Goal: Task Accomplishment & Management: Use online tool/utility

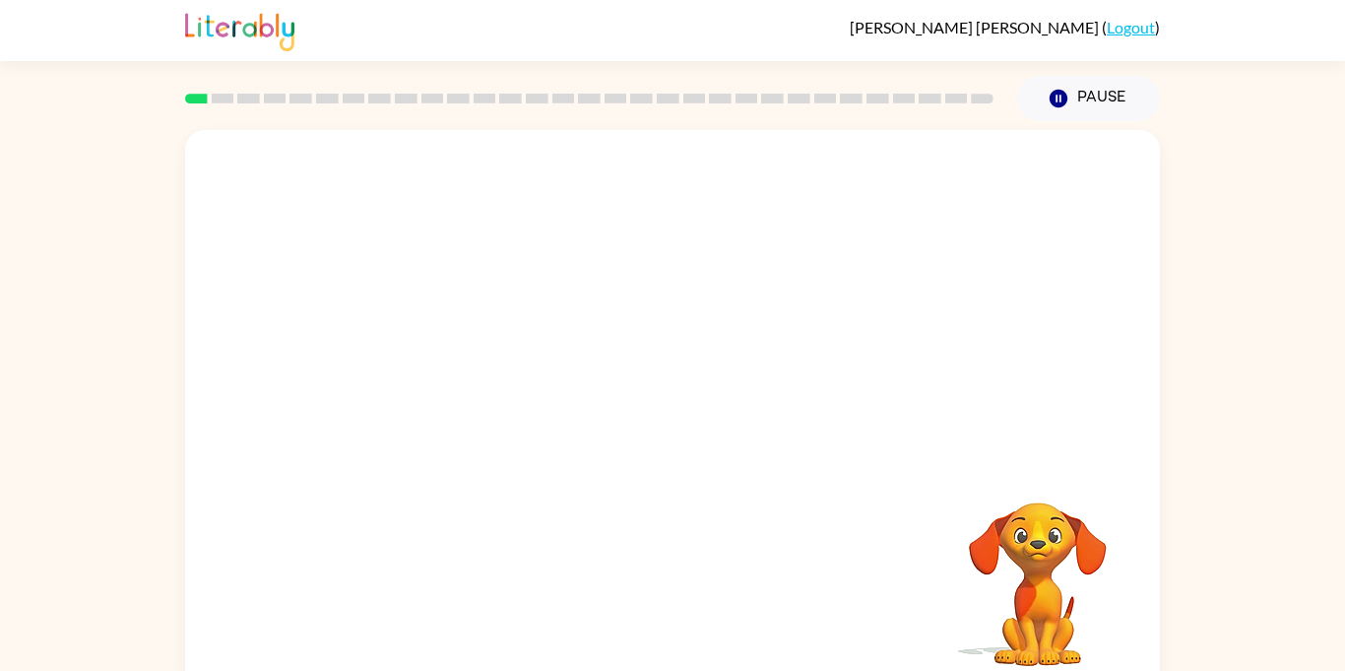
scroll to position [22, 0]
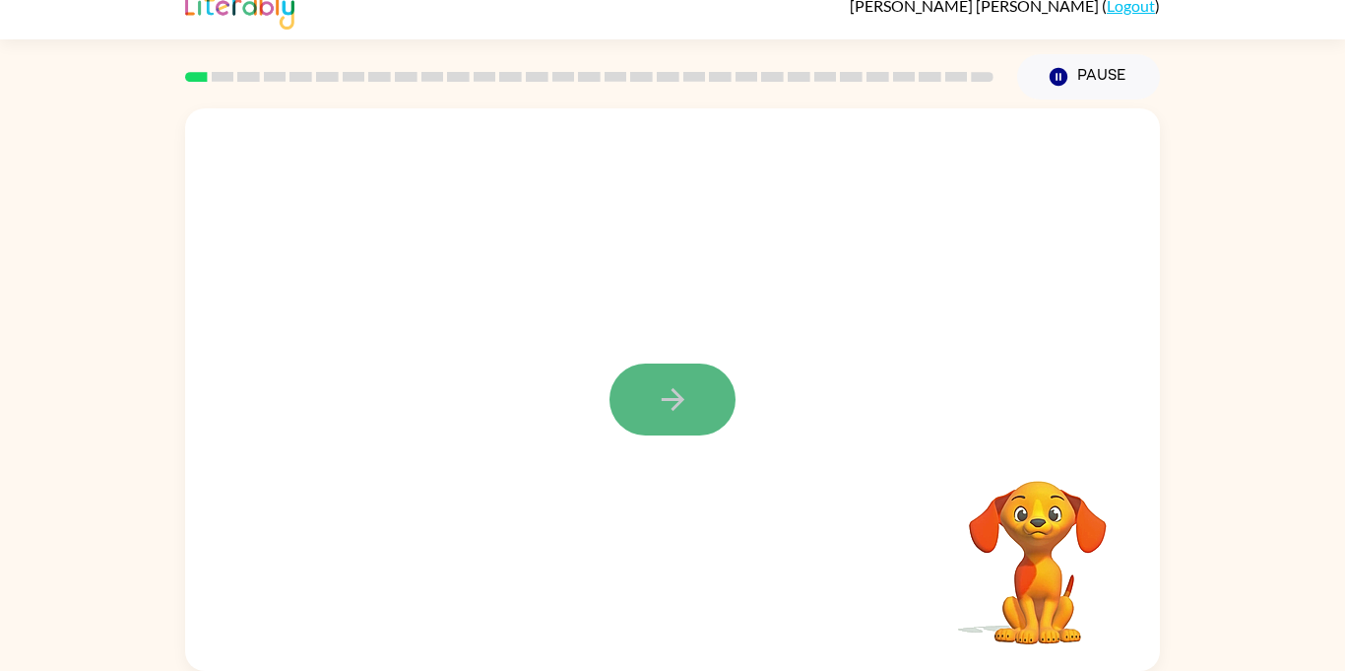
click at [694, 385] on button "button" at bounding box center [673, 399] width 126 height 72
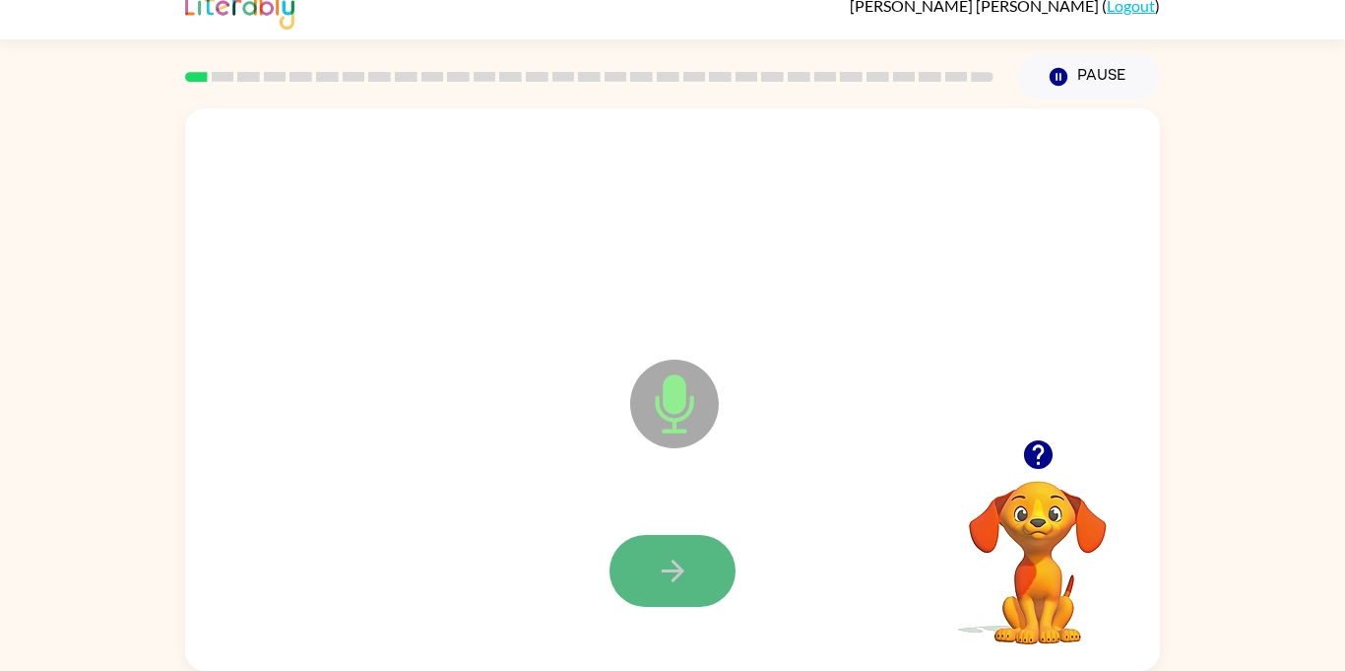
click at [674, 551] on button "button" at bounding box center [673, 571] width 126 height 72
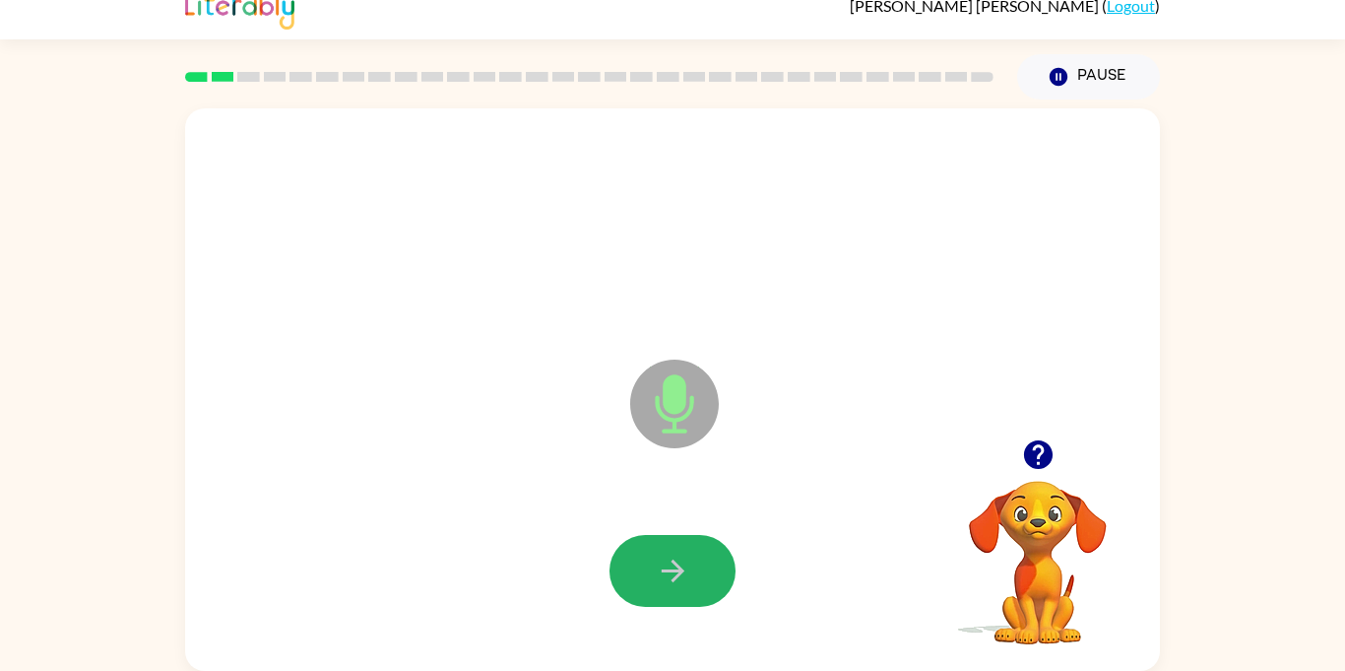
click at [674, 551] on button "button" at bounding box center [673, 571] width 126 height 72
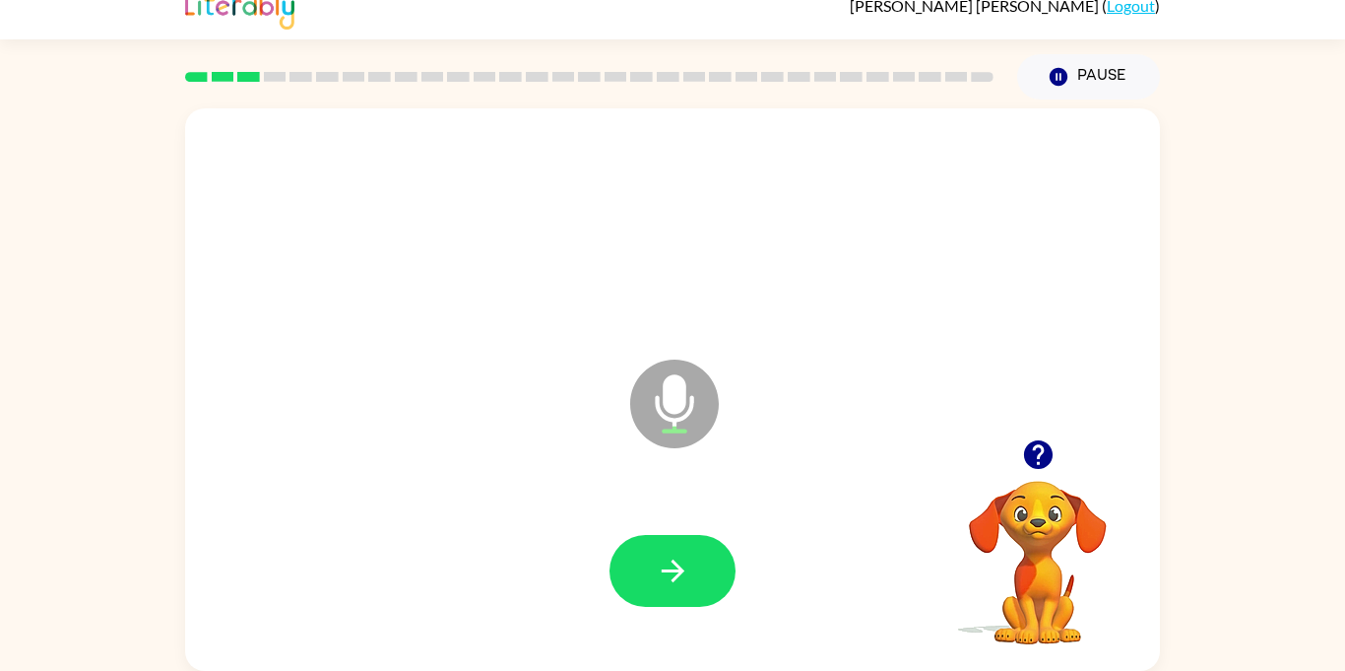
click at [674, 551] on button "button" at bounding box center [673, 571] width 126 height 72
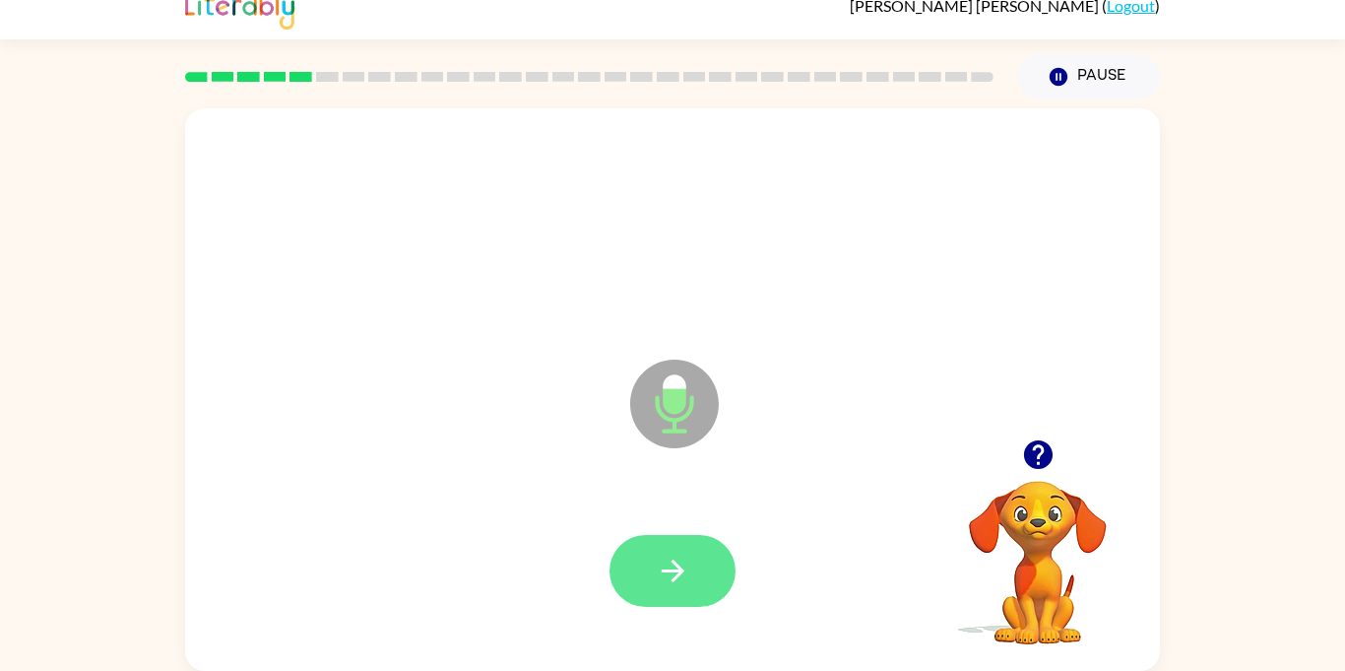
click at [673, 551] on button "button" at bounding box center [673, 571] width 126 height 72
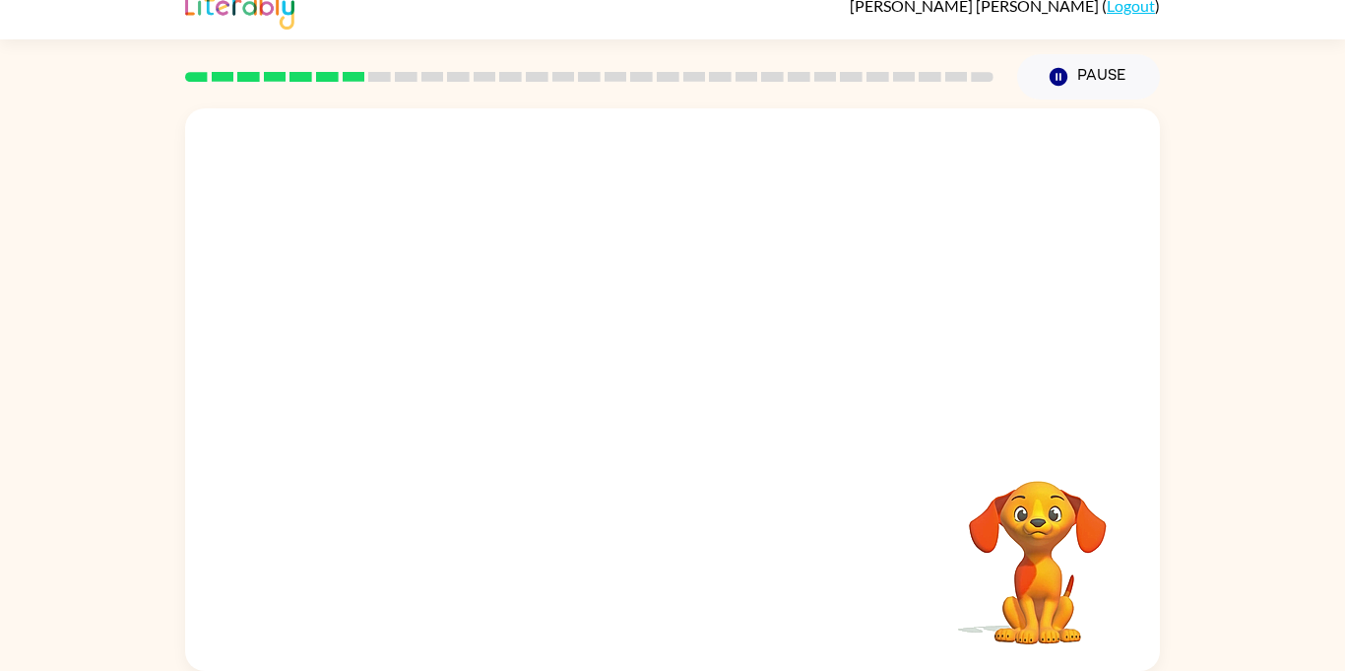
click at [908, 454] on div "Your browser must support playing .mp4 files to use Literably. Please try using…" at bounding box center [672, 389] width 975 height 562
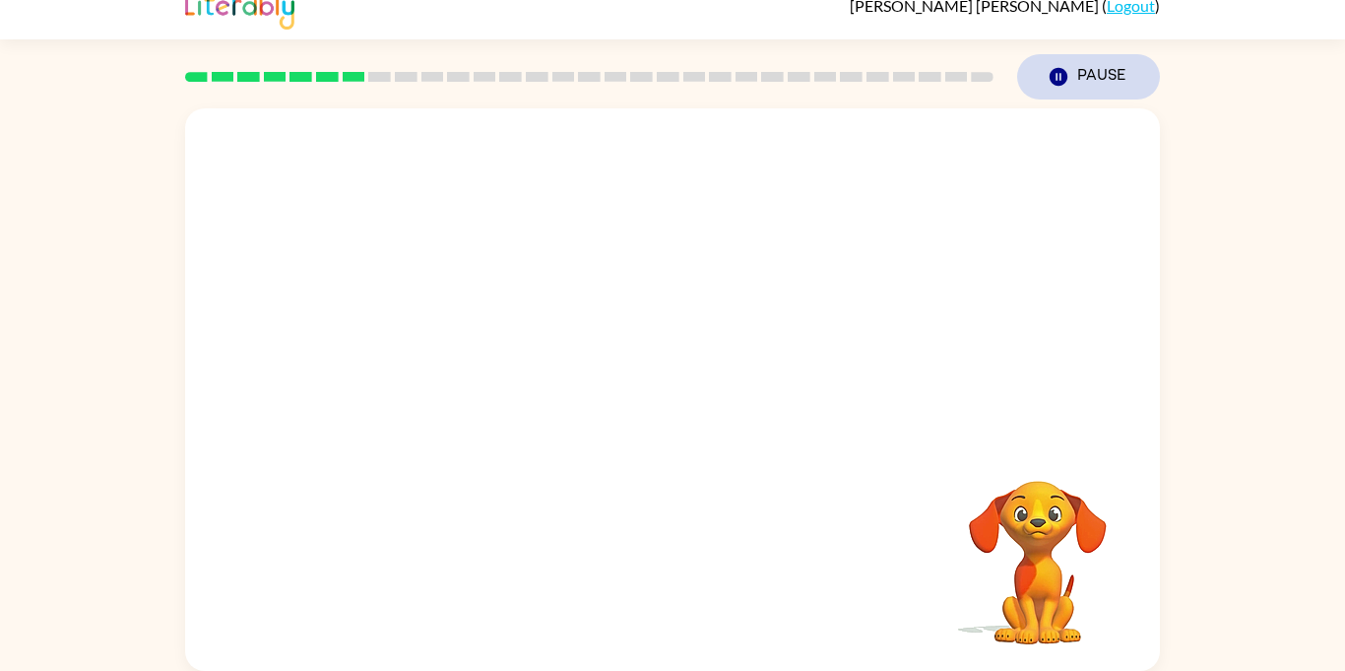
click at [1074, 73] on button "Pause Pause" at bounding box center [1088, 76] width 143 height 45
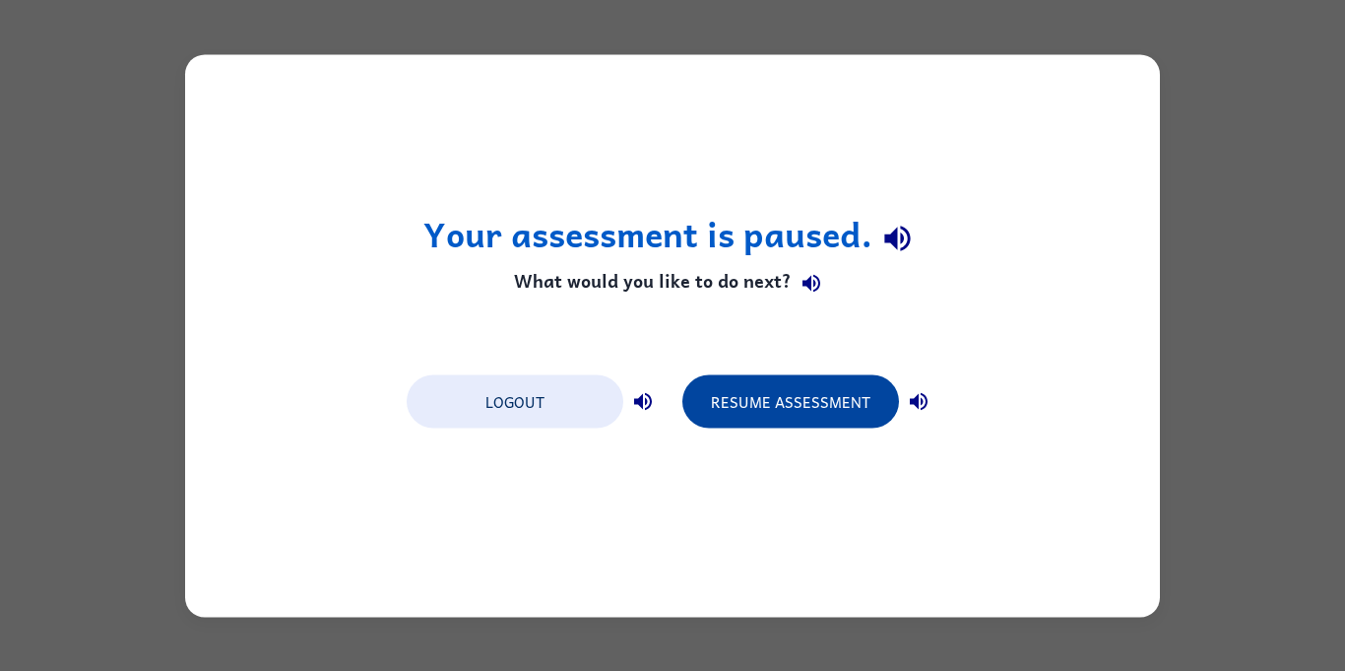
click at [774, 409] on button "Resume Assessment" at bounding box center [790, 400] width 217 height 53
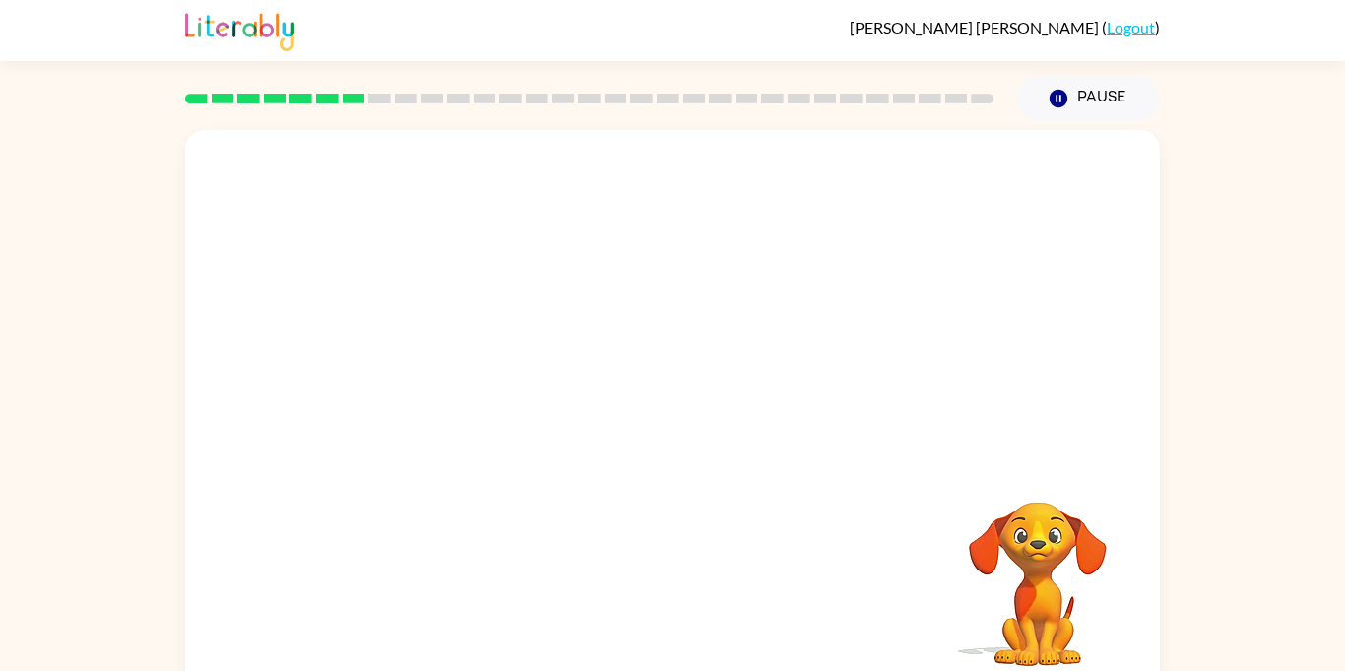
scroll to position [22, 0]
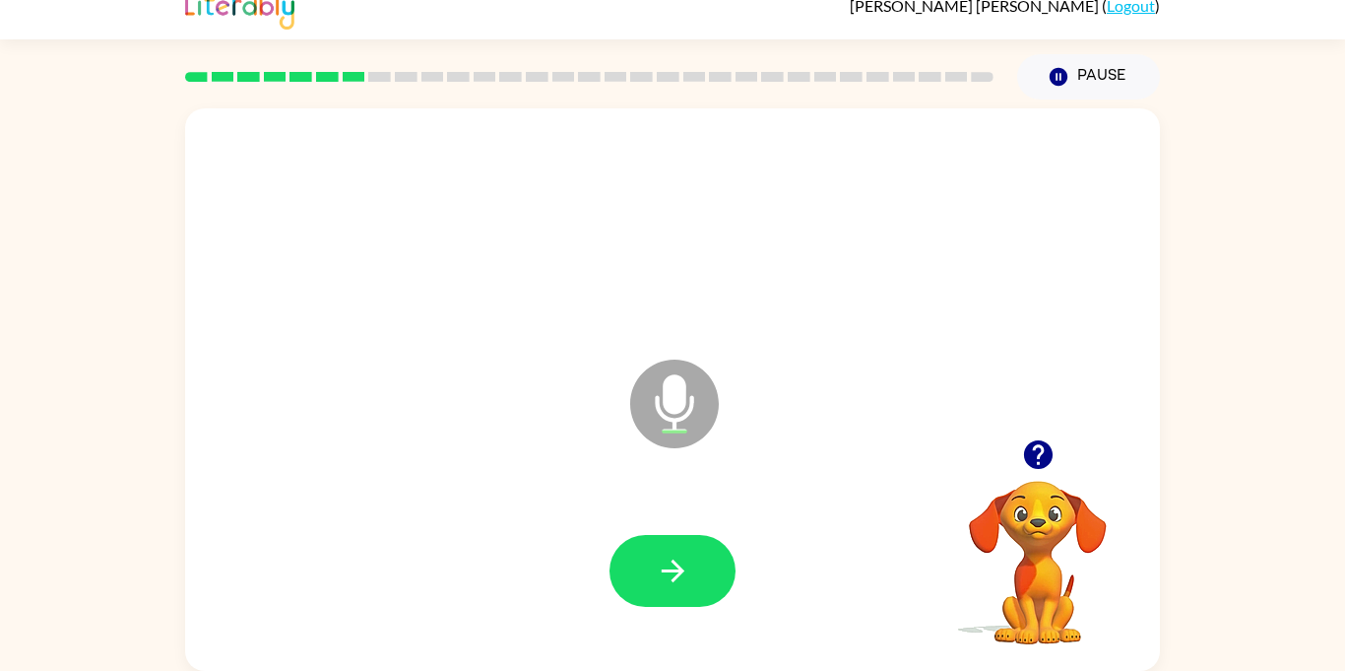
click at [1041, 453] on icon "button" at bounding box center [1038, 454] width 34 height 34
click at [674, 576] on icon "button" at bounding box center [673, 570] width 34 height 34
click at [1046, 440] on icon "button" at bounding box center [1038, 454] width 34 height 34
click at [1035, 438] on icon "button" at bounding box center [1038, 454] width 34 height 34
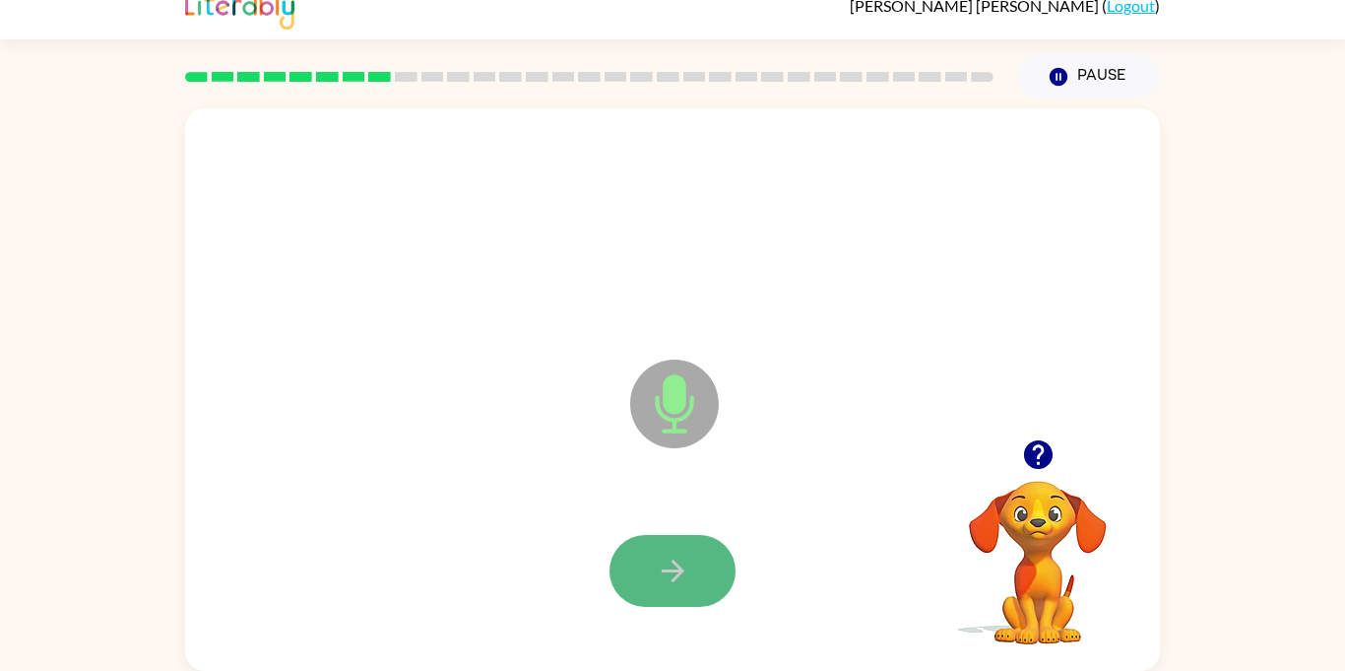
click at [665, 597] on button "button" at bounding box center [673, 571] width 126 height 72
click at [668, 593] on button "button" at bounding box center [673, 571] width 126 height 72
click at [1038, 448] on icon "button" at bounding box center [1037, 454] width 29 height 29
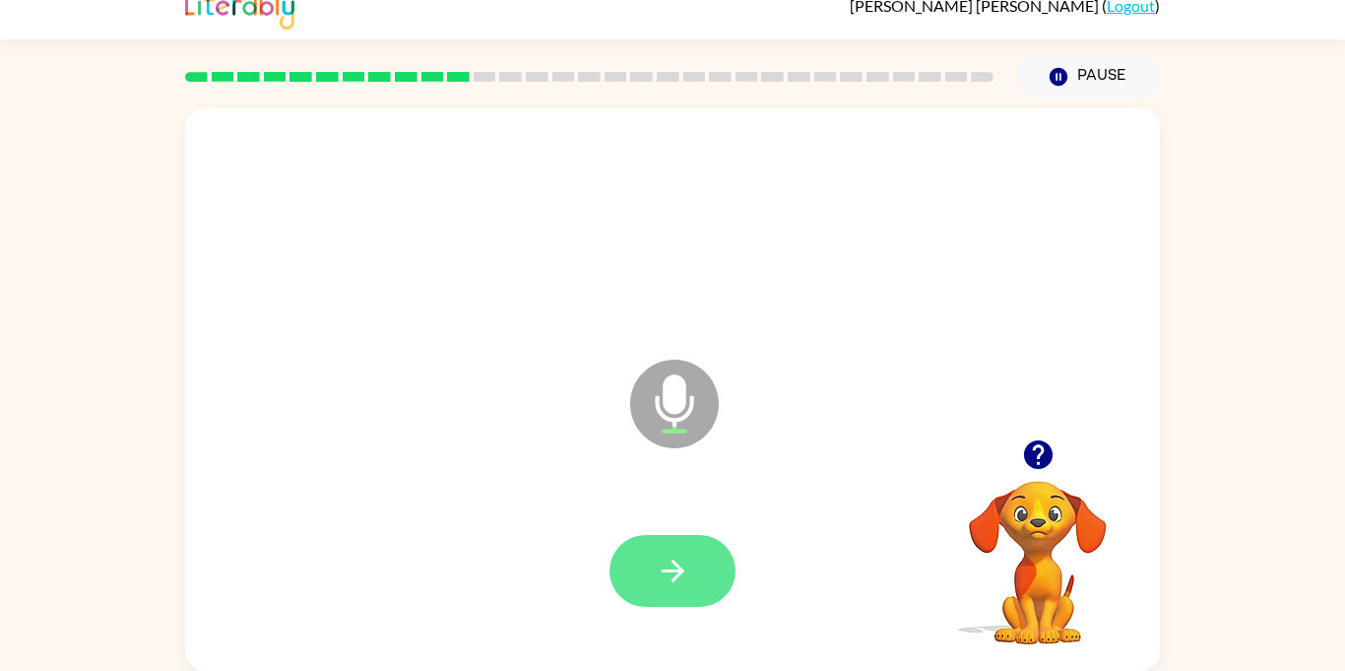
click at [674, 595] on button "button" at bounding box center [673, 571] width 126 height 72
click at [677, 593] on button "button" at bounding box center [673, 571] width 126 height 72
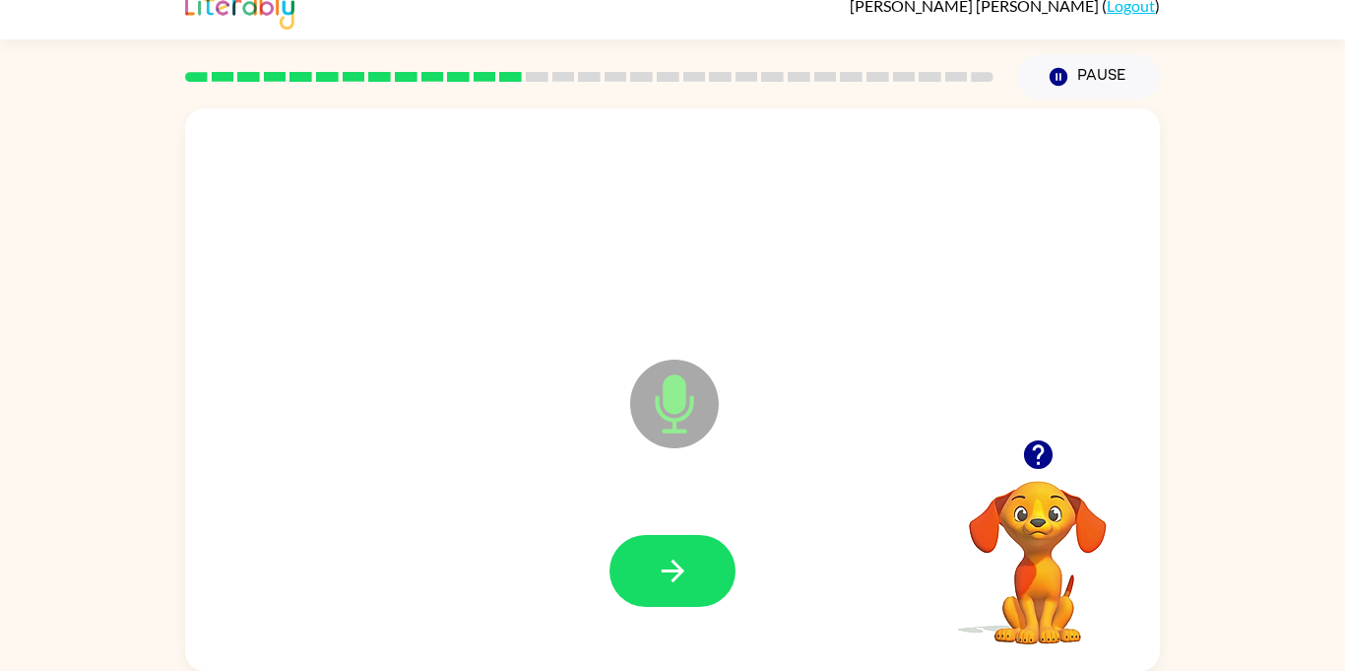
click at [677, 593] on button "button" at bounding box center [673, 571] width 126 height 72
click at [1036, 469] on icon "button" at bounding box center [1038, 454] width 34 height 34
click at [711, 564] on button "button" at bounding box center [673, 571] width 126 height 72
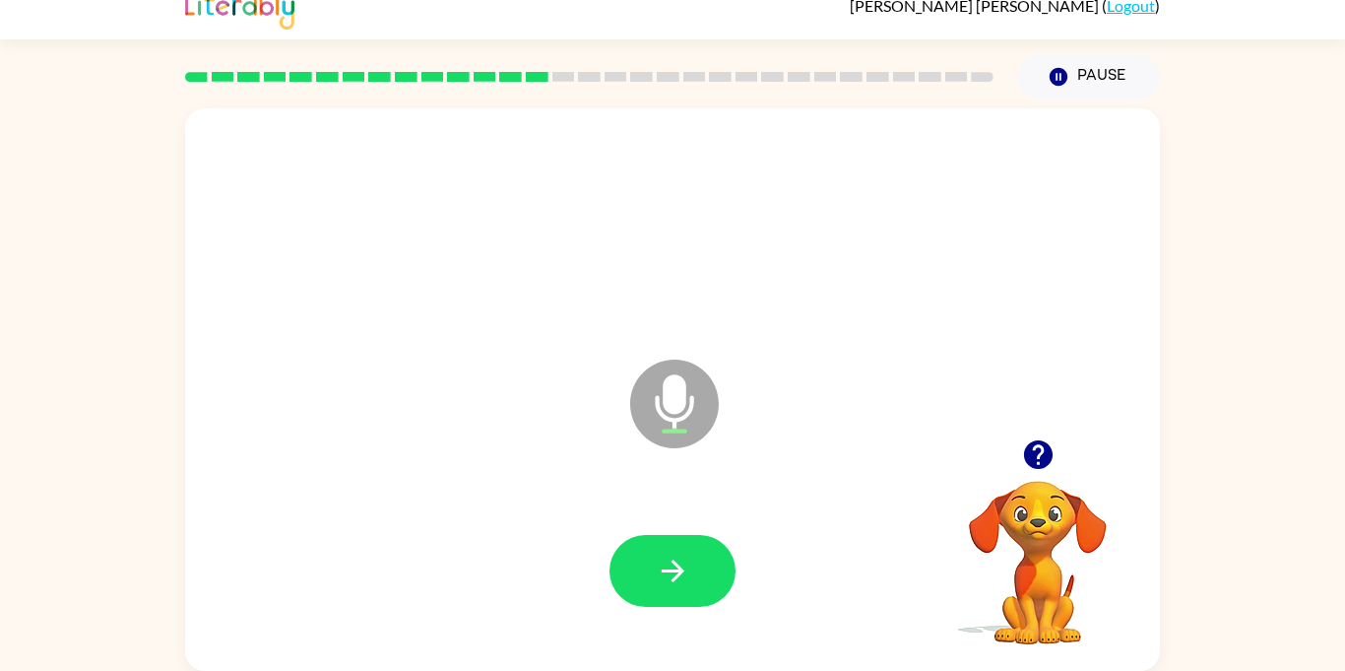
click at [711, 564] on button "button" at bounding box center [673, 571] width 126 height 72
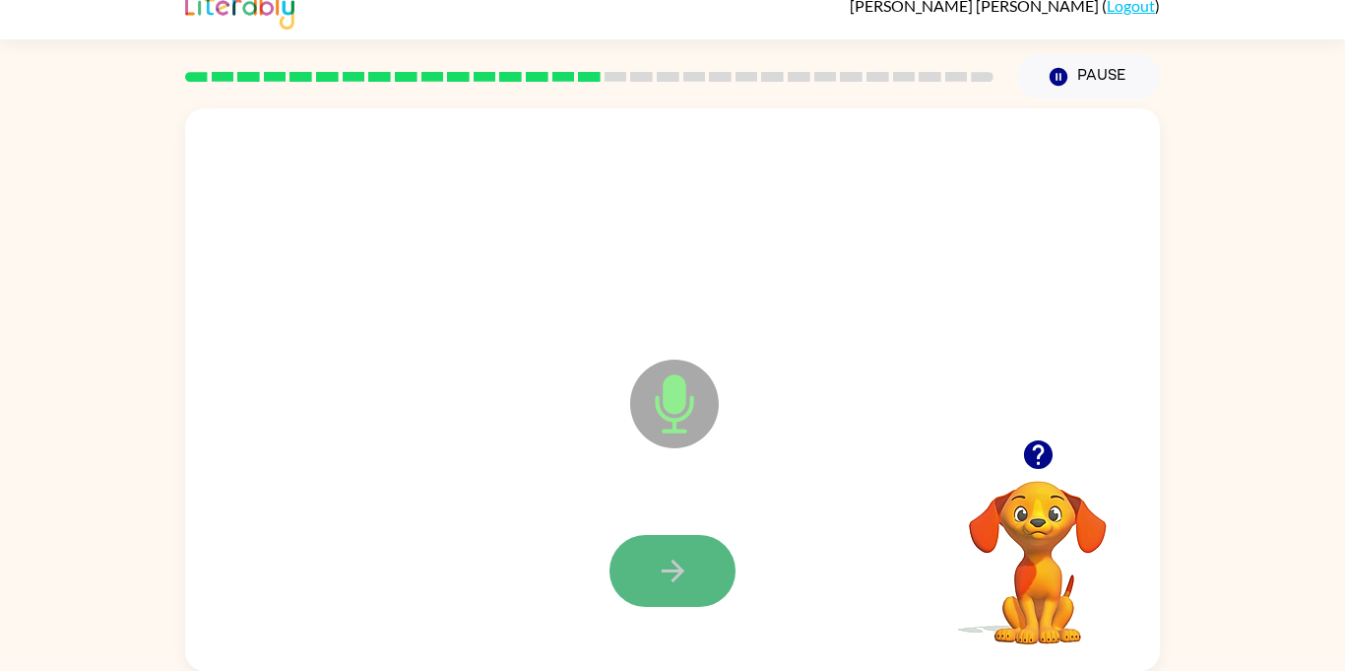
click at [675, 556] on icon "button" at bounding box center [673, 570] width 34 height 34
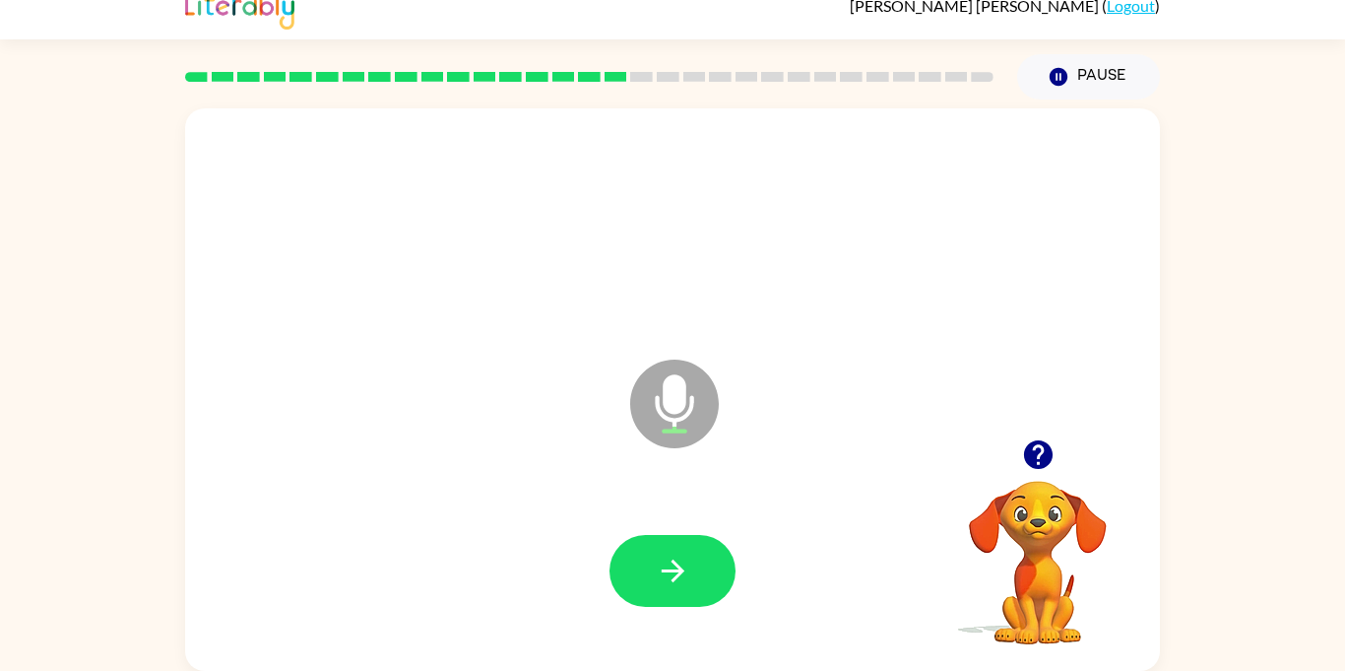
click at [675, 556] on icon "button" at bounding box center [673, 570] width 34 height 34
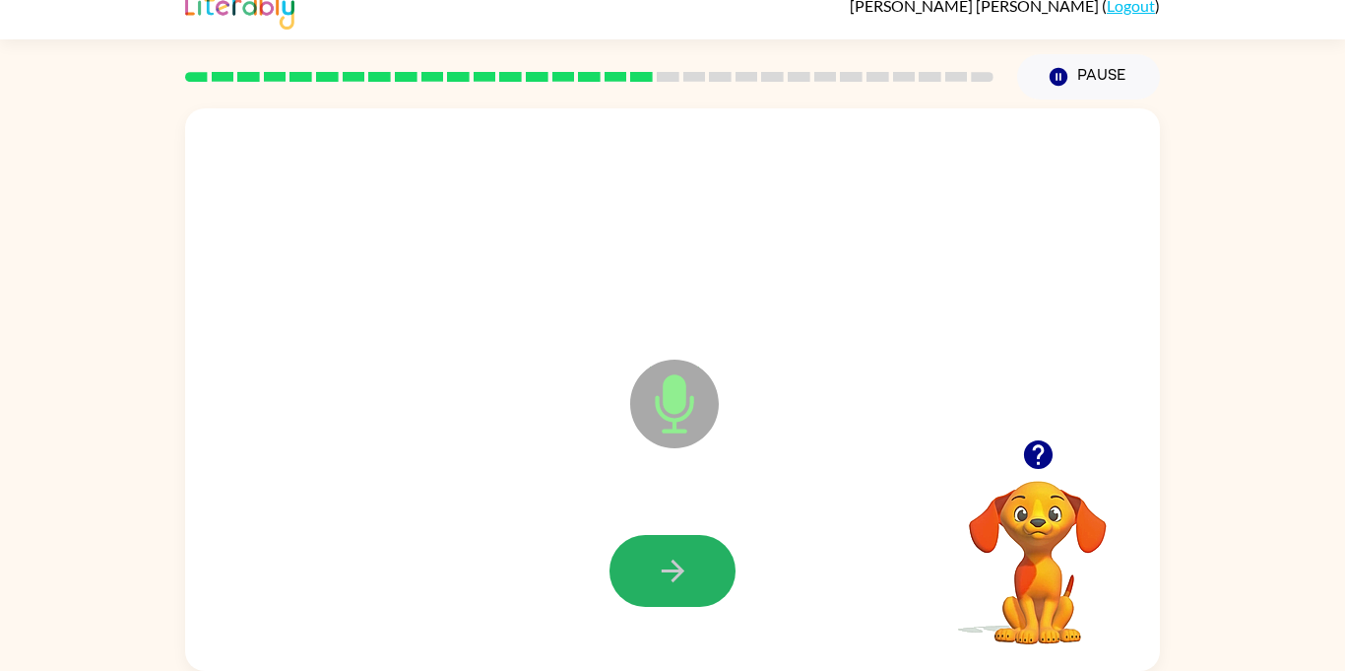
click at [675, 556] on icon "button" at bounding box center [673, 570] width 34 height 34
click at [678, 556] on icon "button" at bounding box center [673, 570] width 34 height 34
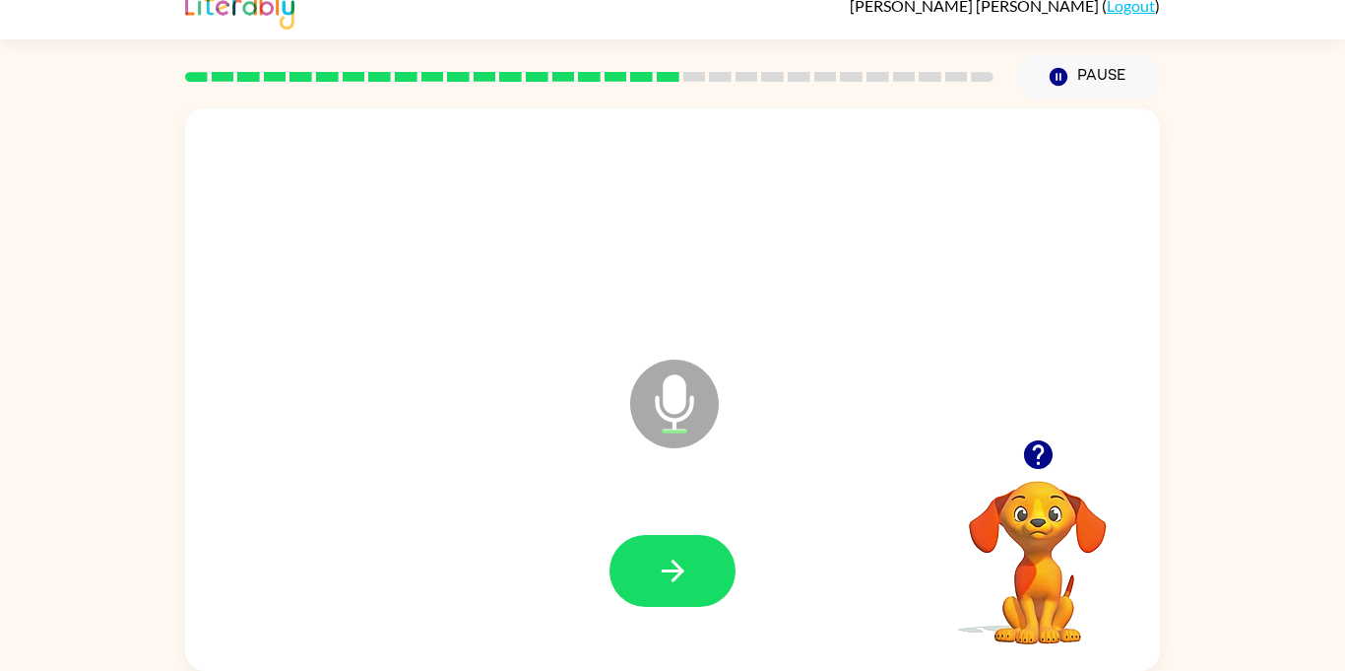
click at [678, 556] on icon "button" at bounding box center [673, 570] width 34 height 34
click at [1026, 446] on icon "button" at bounding box center [1037, 454] width 29 height 29
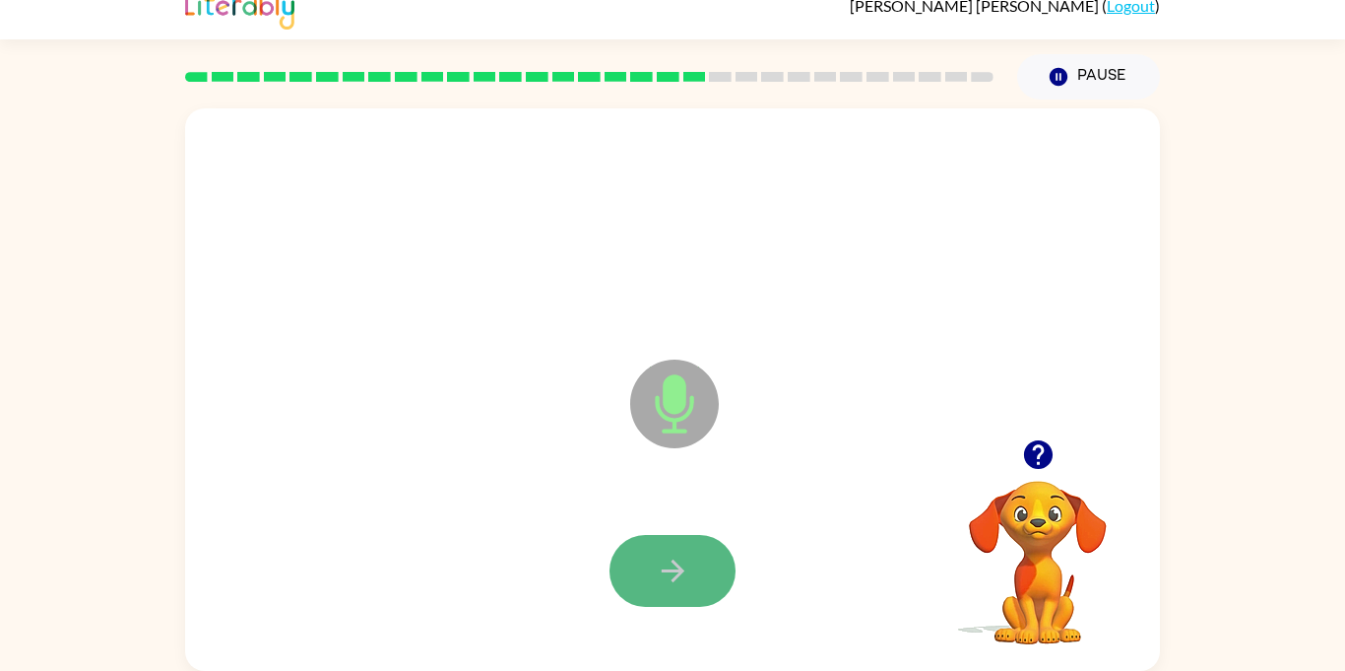
click at [694, 574] on button "button" at bounding box center [673, 571] width 126 height 72
click at [694, 575] on button "button" at bounding box center [673, 571] width 126 height 72
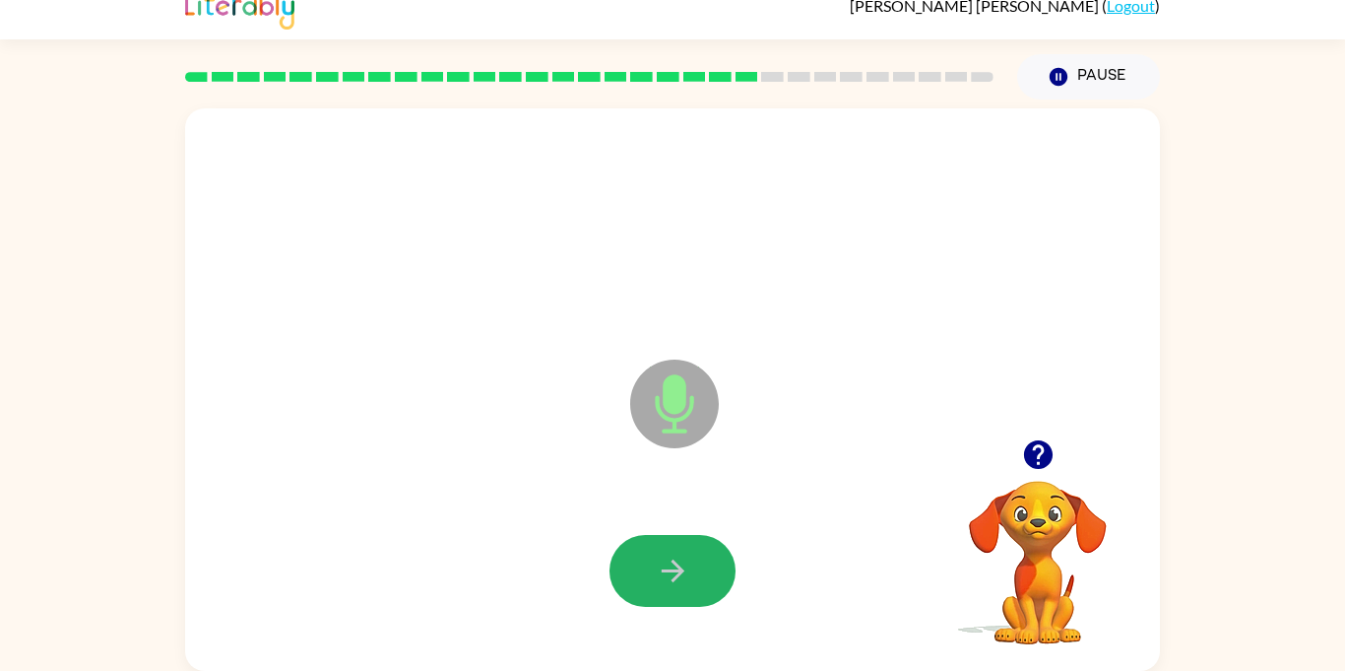
click at [694, 575] on button "button" at bounding box center [673, 571] width 126 height 72
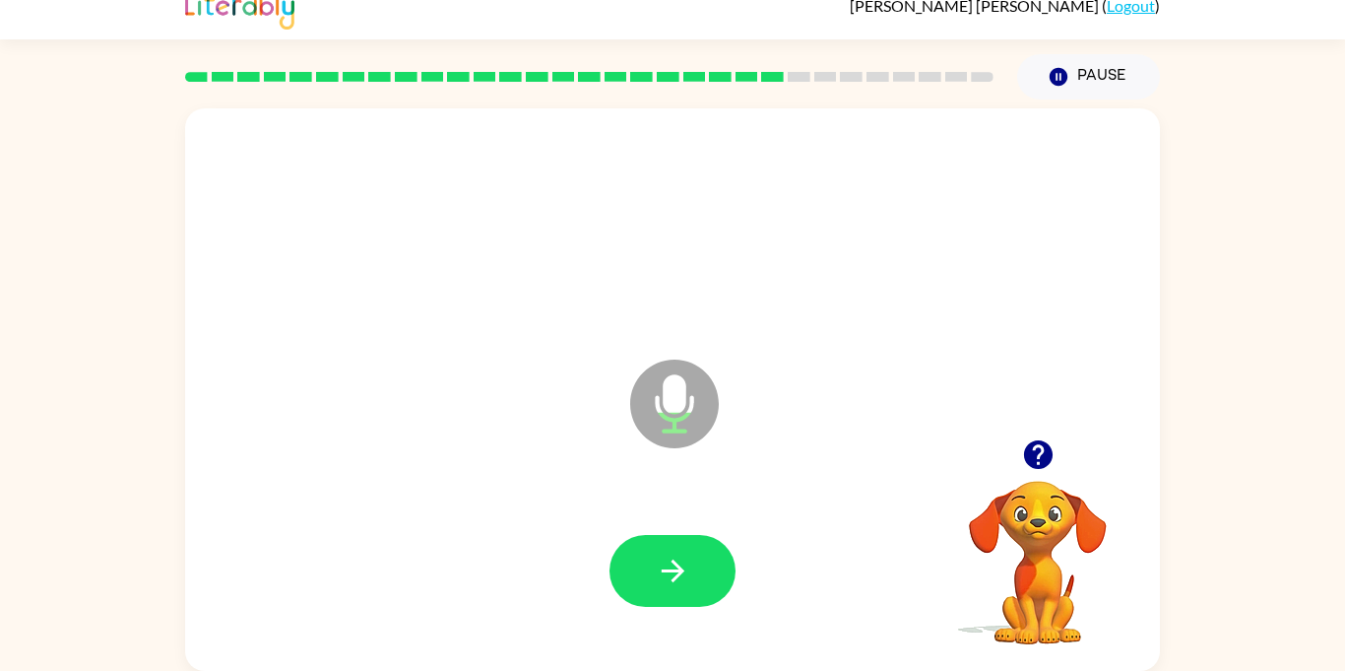
click at [694, 575] on button "button" at bounding box center [673, 571] width 126 height 72
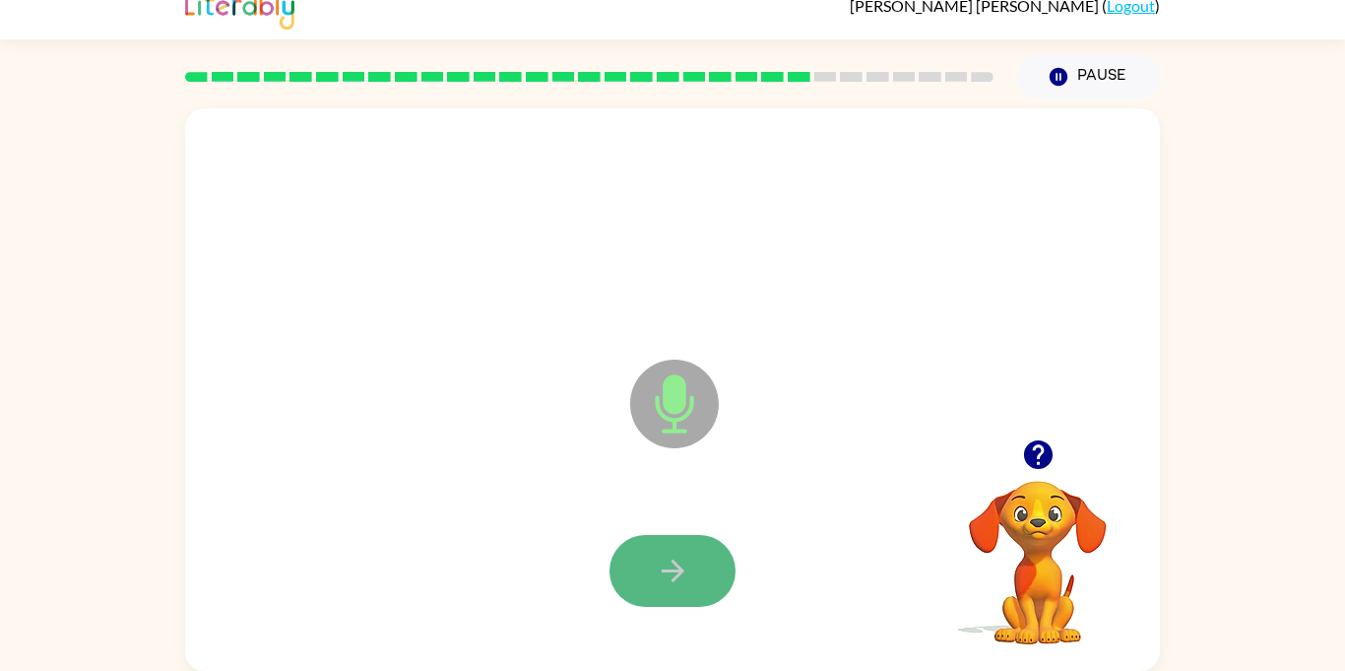
click at [705, 583] on button "button" at bounding box center [673, 571] width 126 height 72
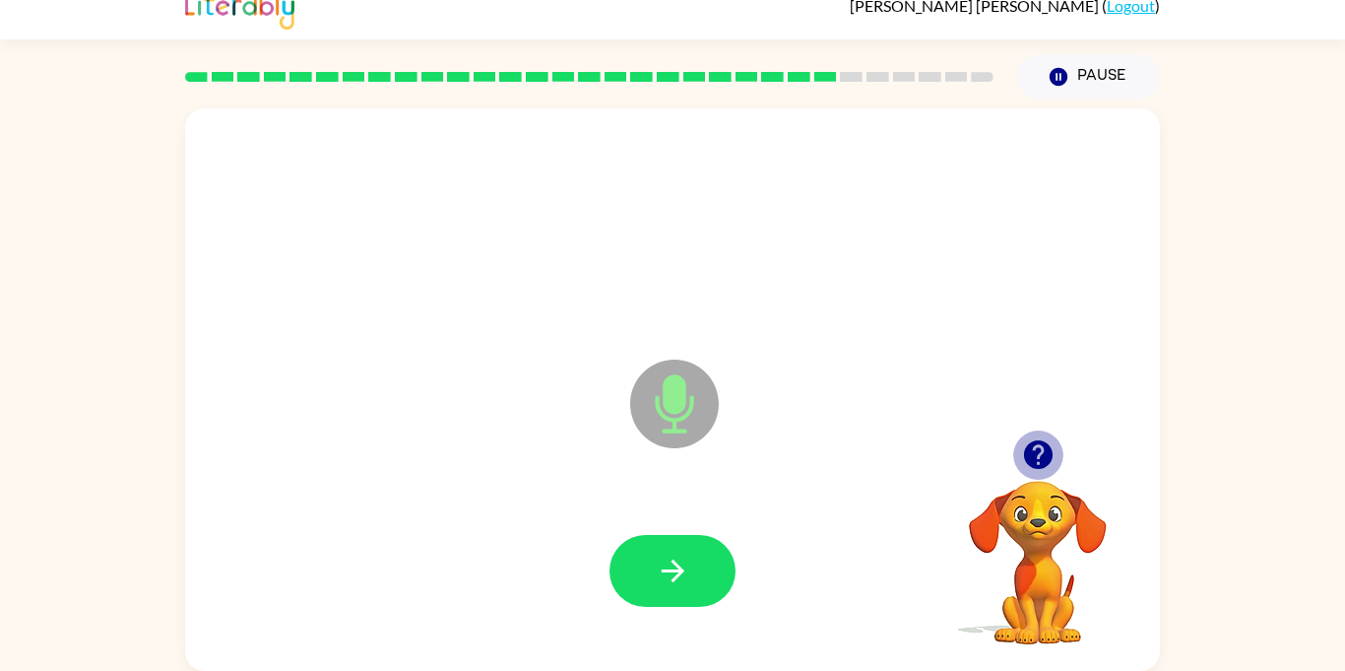
click at [1029, 447] on icon "button" at bounding box center [1037, 454] width 29 height 29
click at [724, 562] on button "button" at bounding box center [673, 571] width 126 height 72
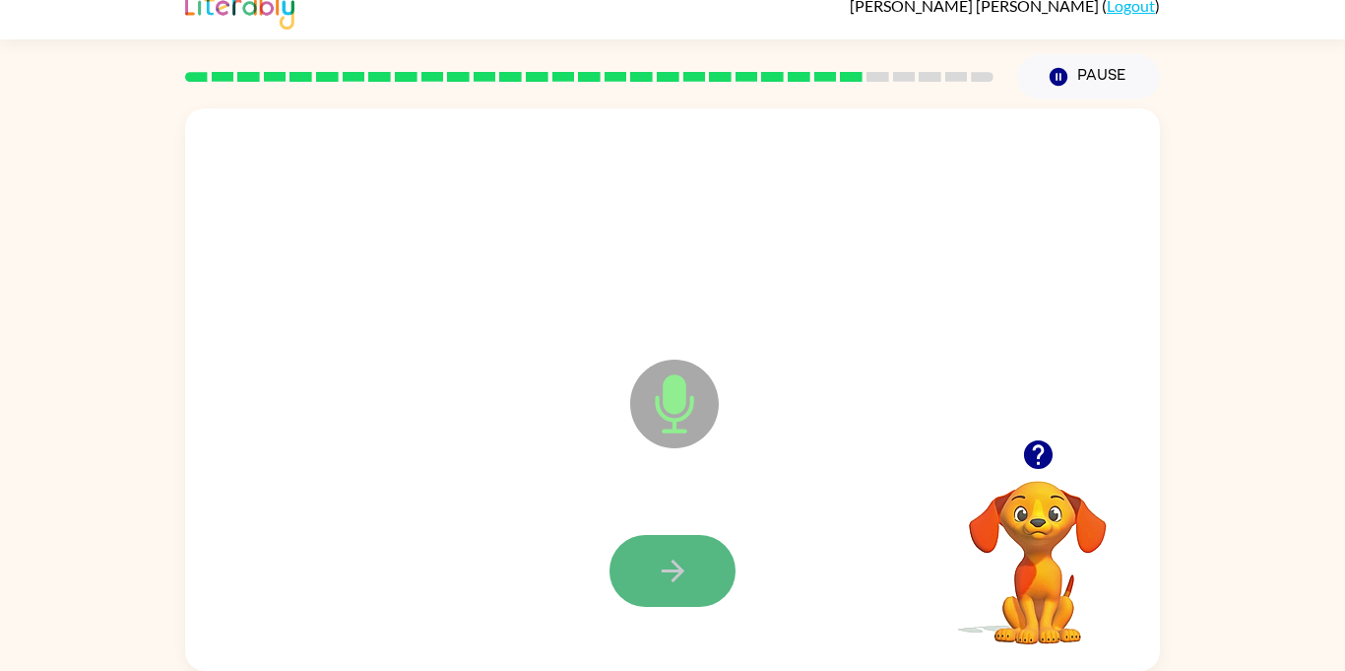
click at [724, 563] on button "button" at bounding box center [673, 571] width 126 height 72
click at [695, 536] on button "button" at bounding box center [673, 571] width 126 height 72
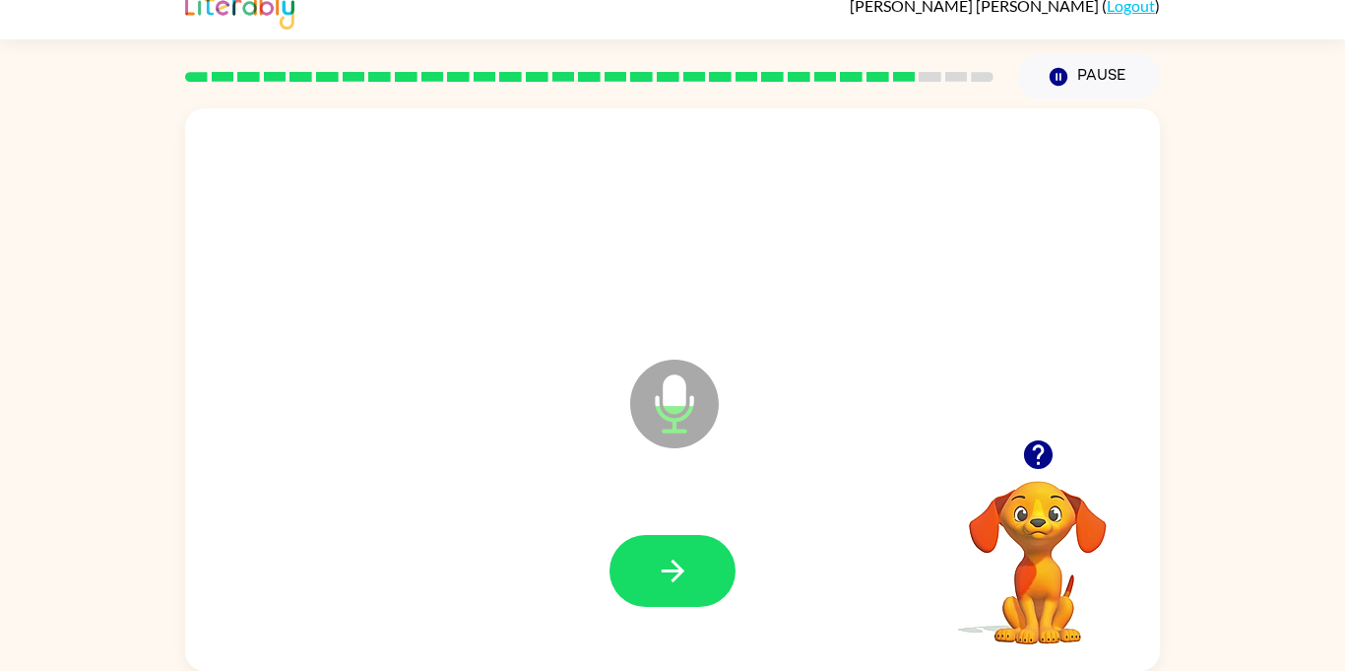
click at [695, 536] on button "button" at bounding box center [673, 571] width 126 height 72
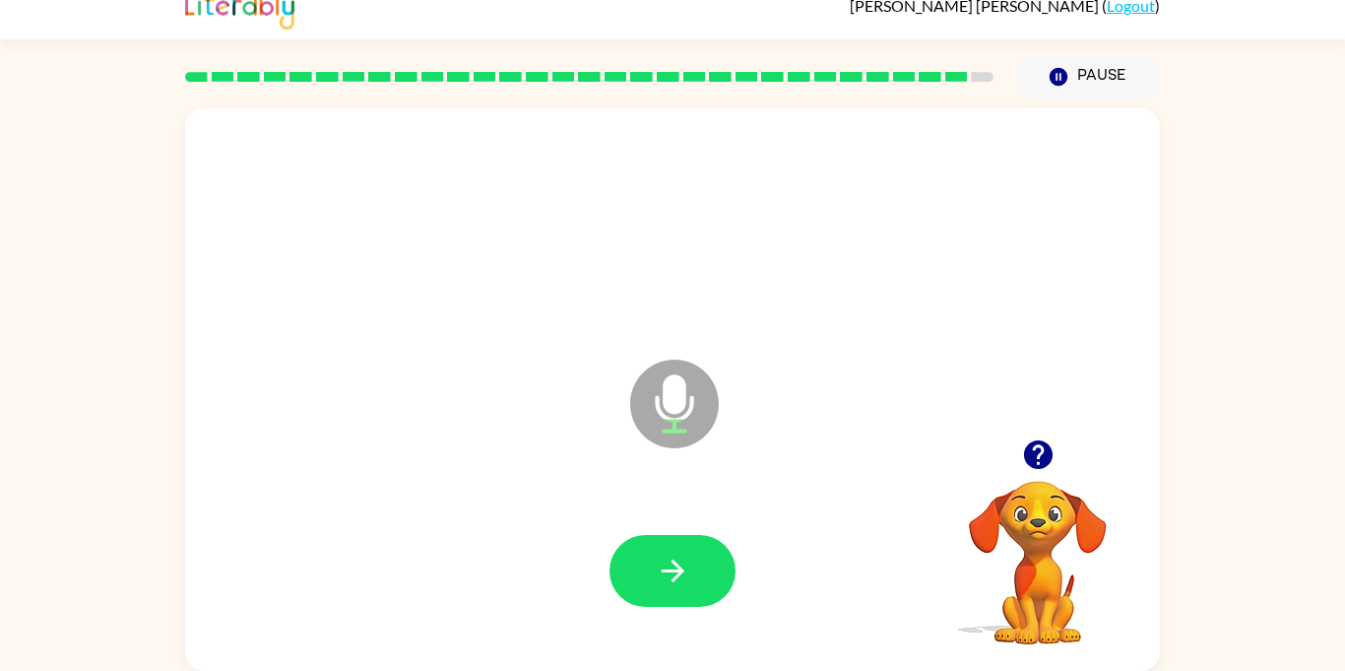
click at [1030, 454] on icon "button" at bounding box center [1037, 454] width 29 height 29
click at [674, 572] on icon "button" at bounding box center [673, 570] width 34 height 34
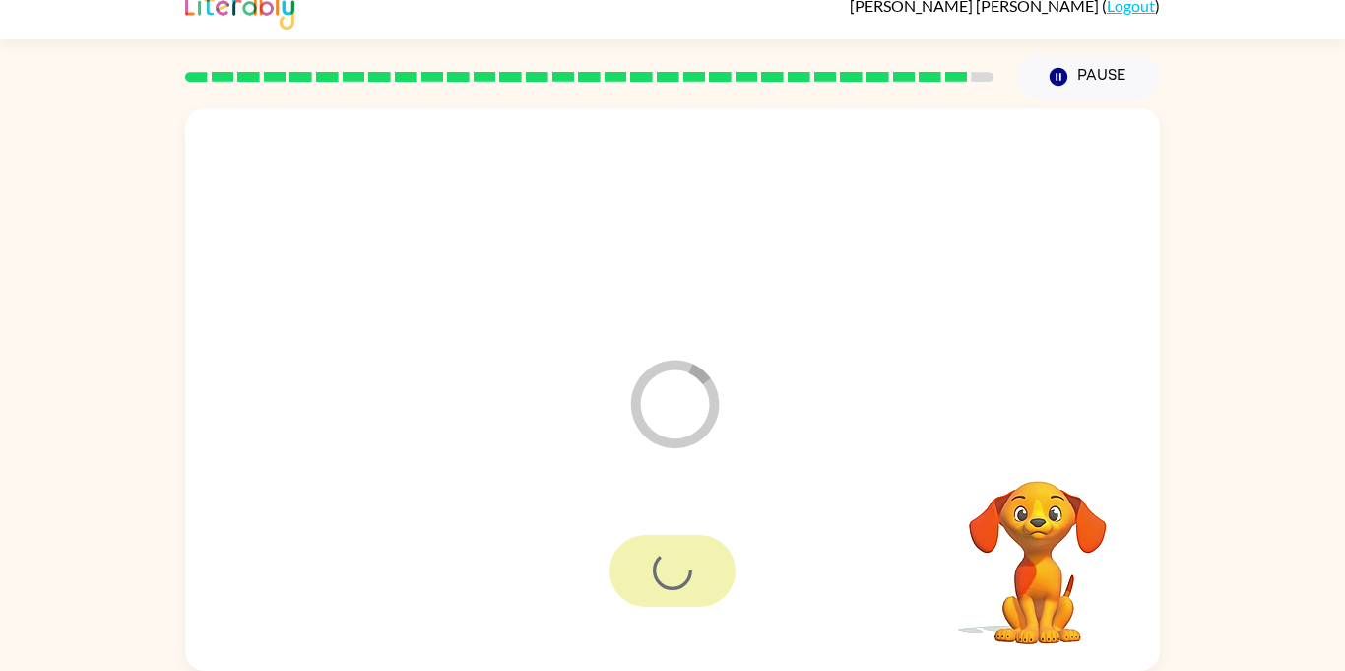
scroll to position [0, 0]
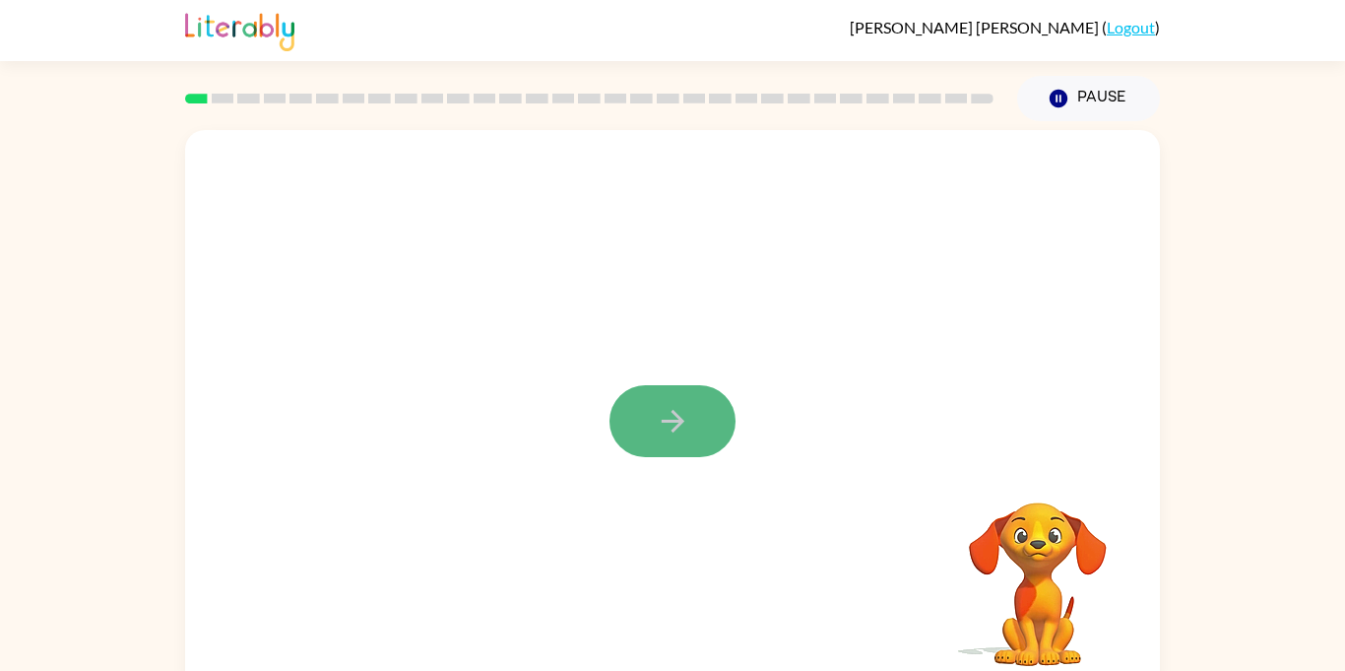
click at [670, 419] on icon "button" at bounding box center [673, 421] width 34 height 34
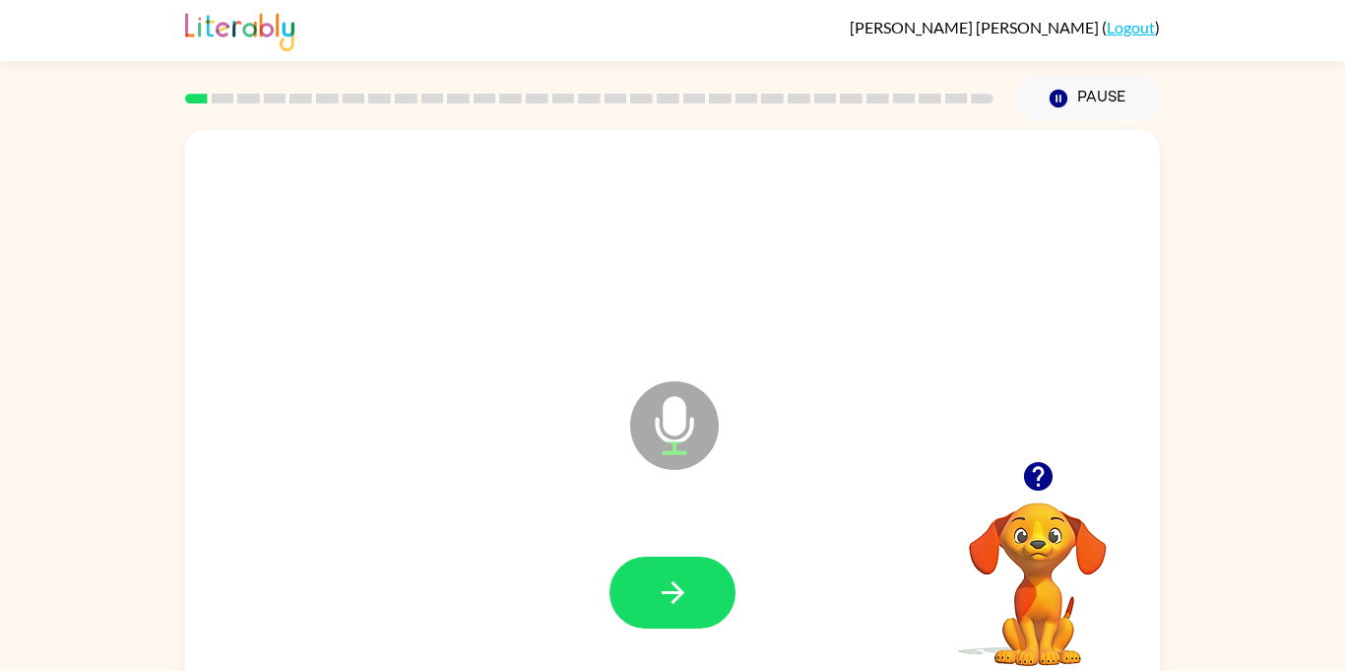
click at [670, 419] on icon "Microphone The Microphone is here when it is your turn to talk" at bounding box center [772, 450] width 295 height 148
click at [652, 591] on button "button" at bounding box center [673, 592] width 126 height 72
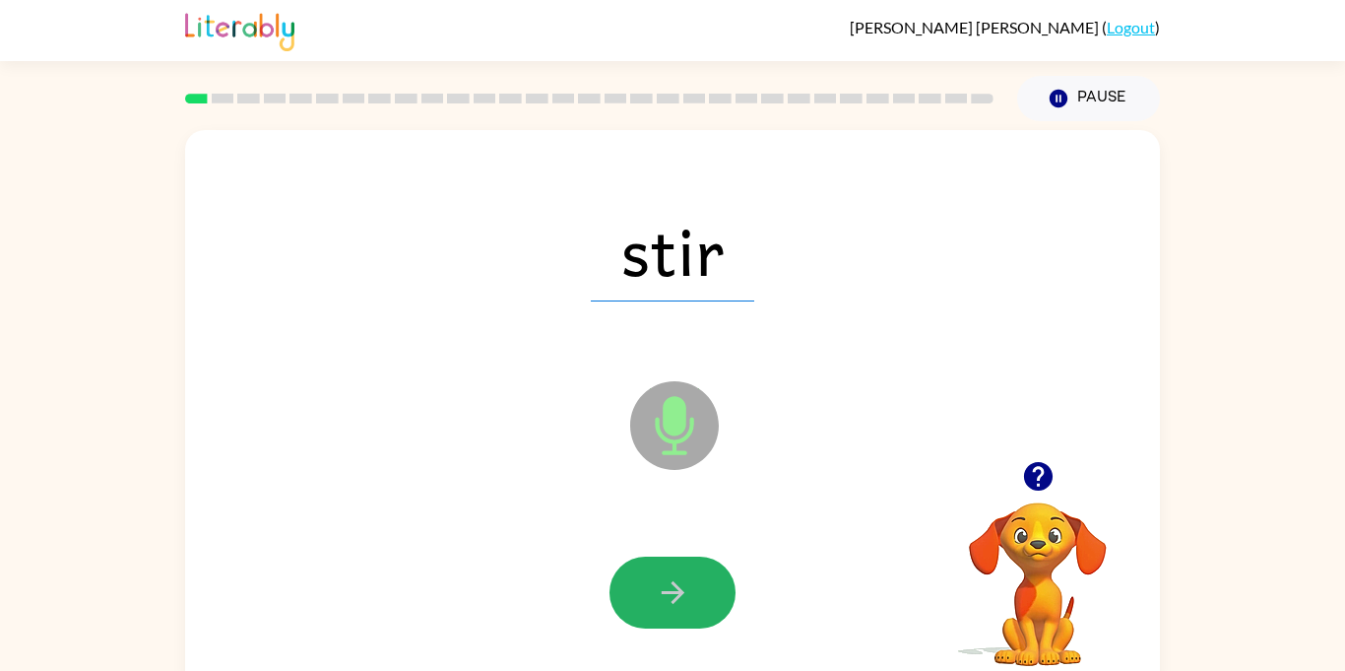
click at [652, 592] on button "button" at bounding box center [673, 592] width 126 height 72
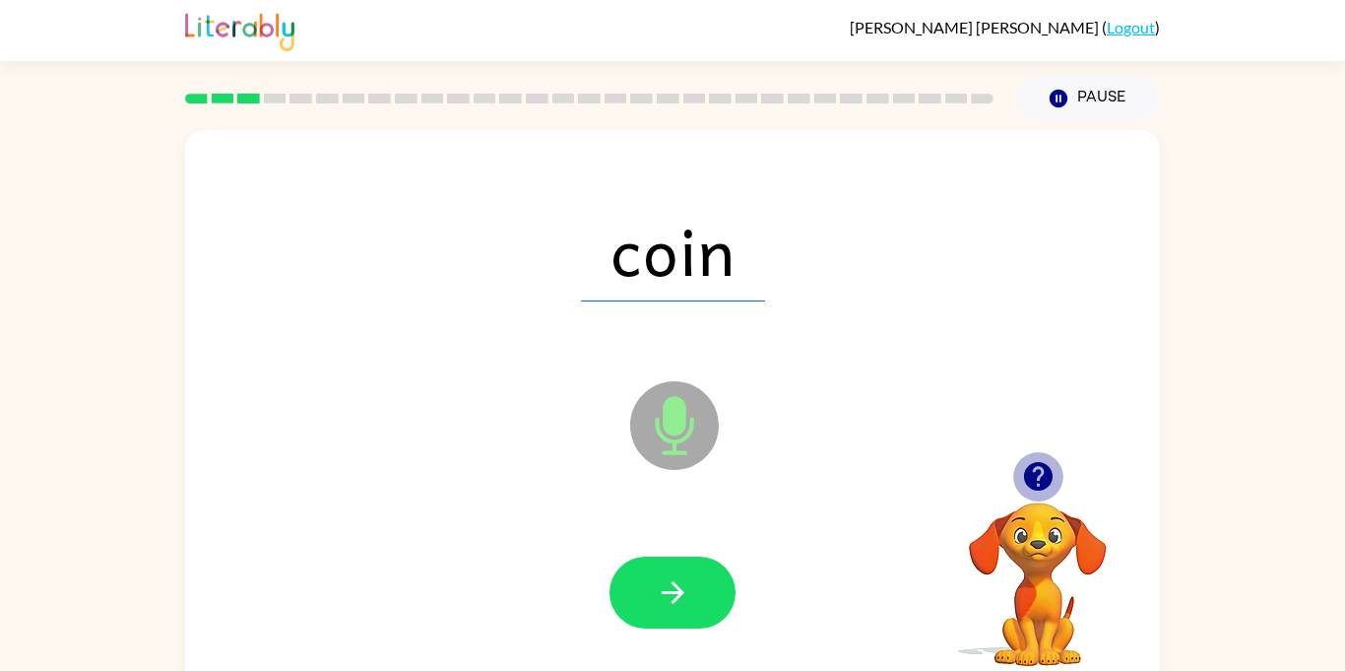
click at [1034, 470] on icon "button" at bounding box center [1038, 476] width 34 height 34
click at [689, 577] on button "button" at bounding box center [673, 592] width 126 height 72
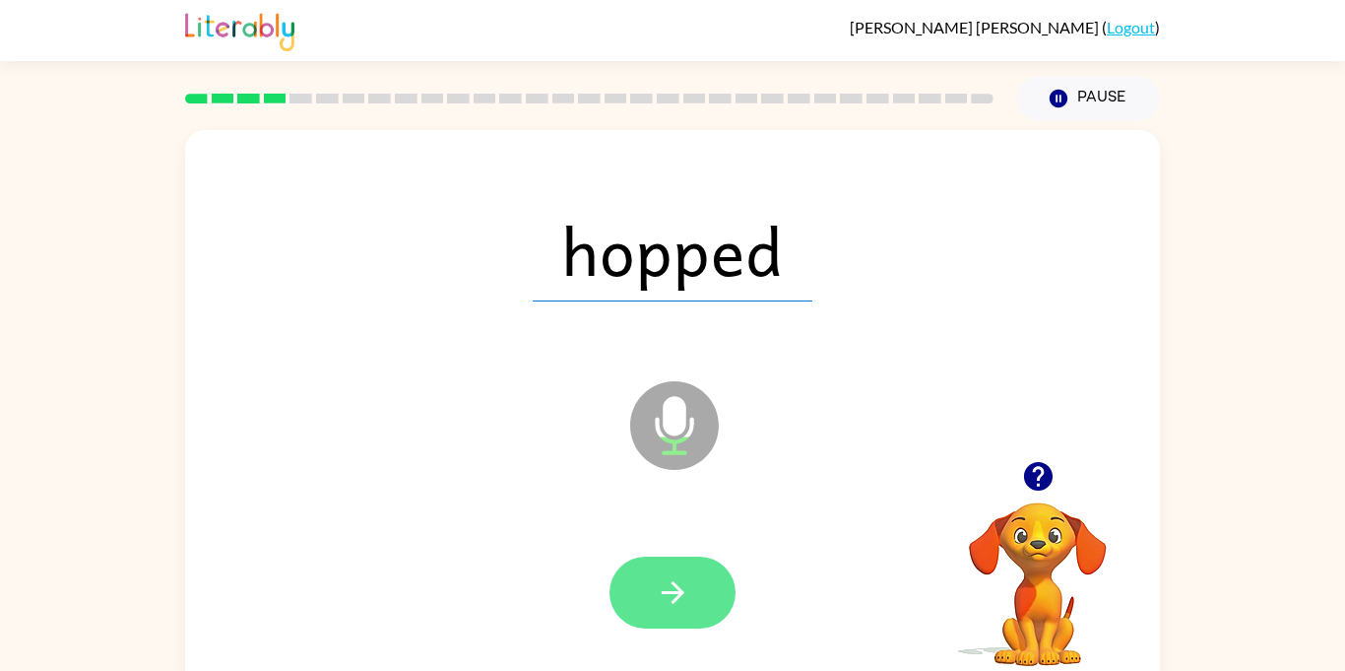
click at [688, 585] on icon "button" at bounding box center [673, 592] width 34 height 34
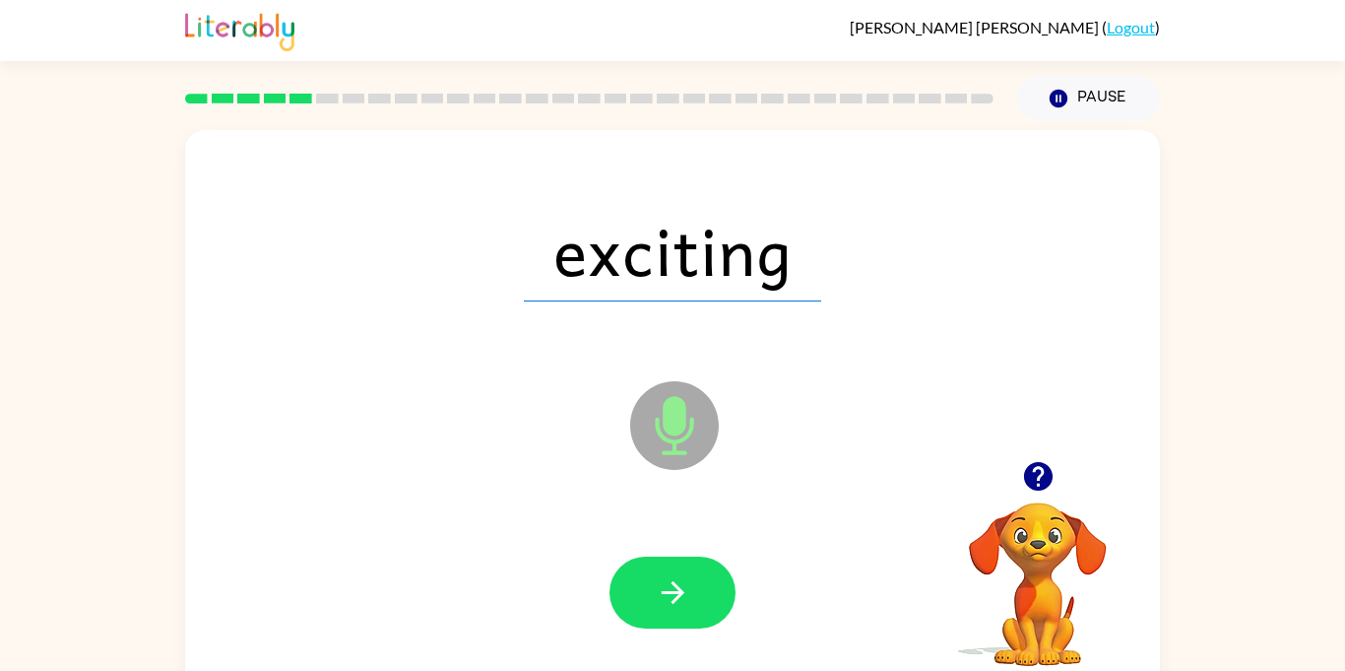
scroll to position [1, 0]
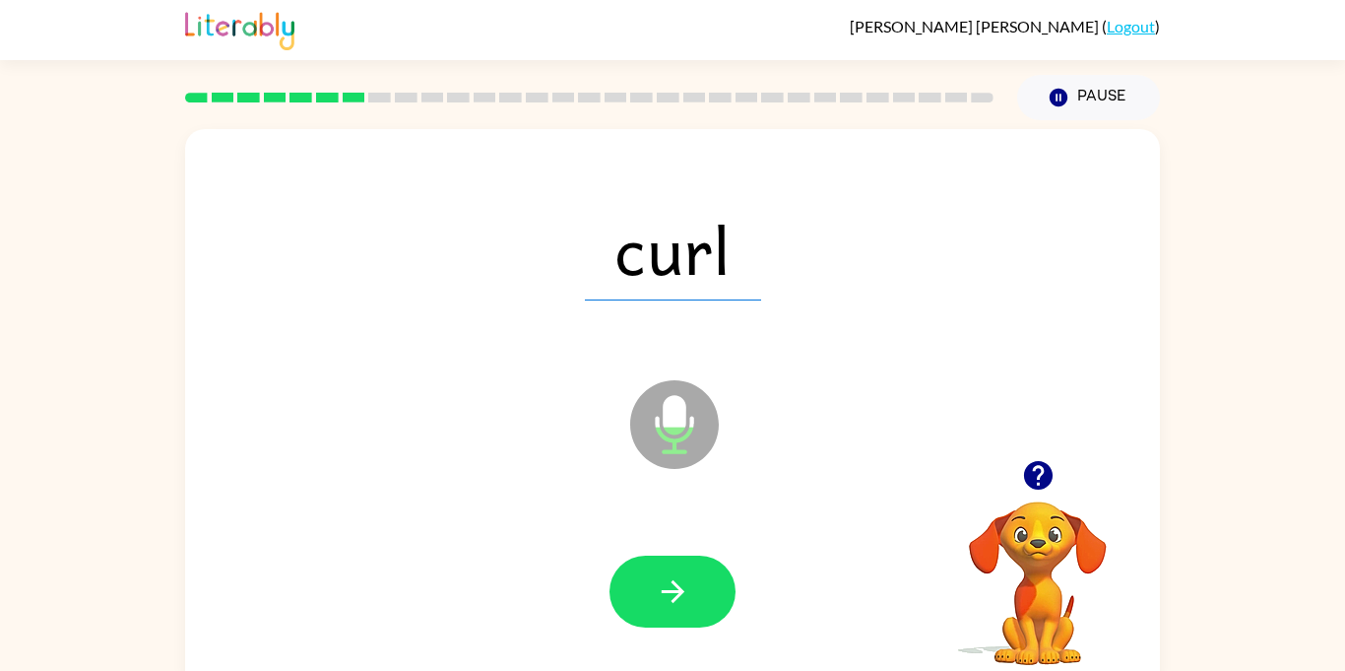
click at [688, 585] on icon "button" at bounding box center [673, 591] width 34 height 34
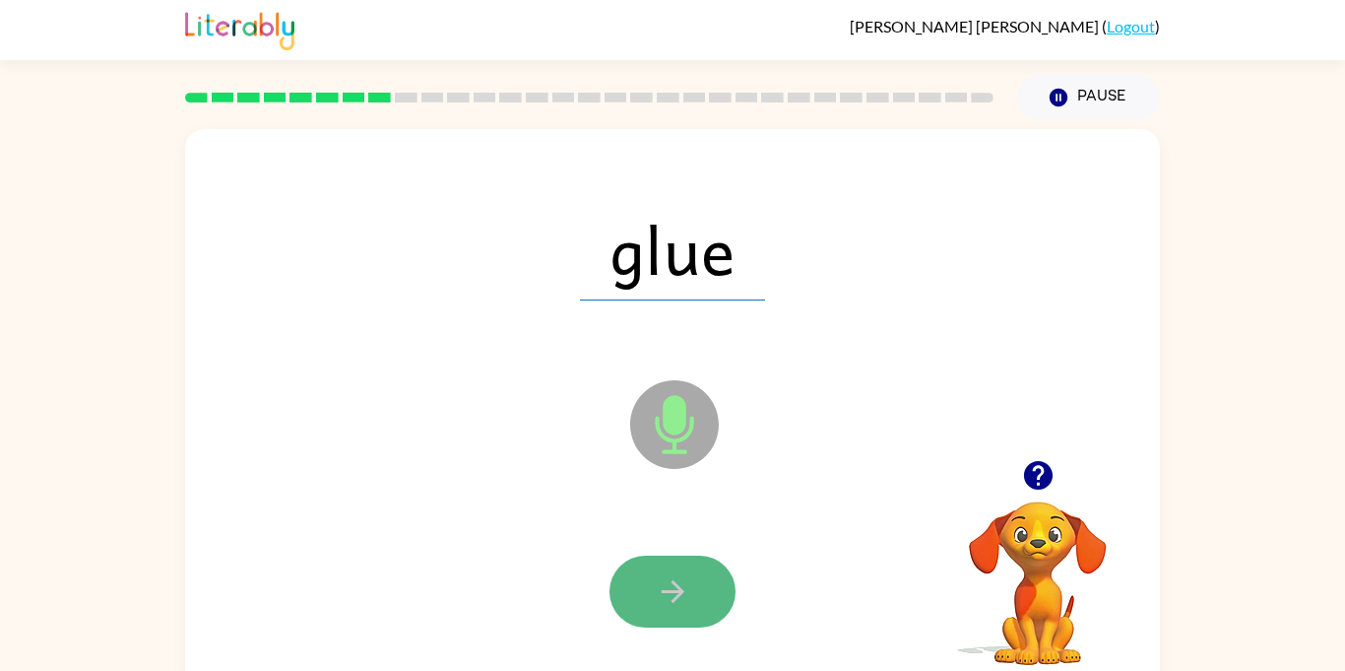
click at [673, 581] on icon "button" at bounding box center [672, 591] width 23 height 23
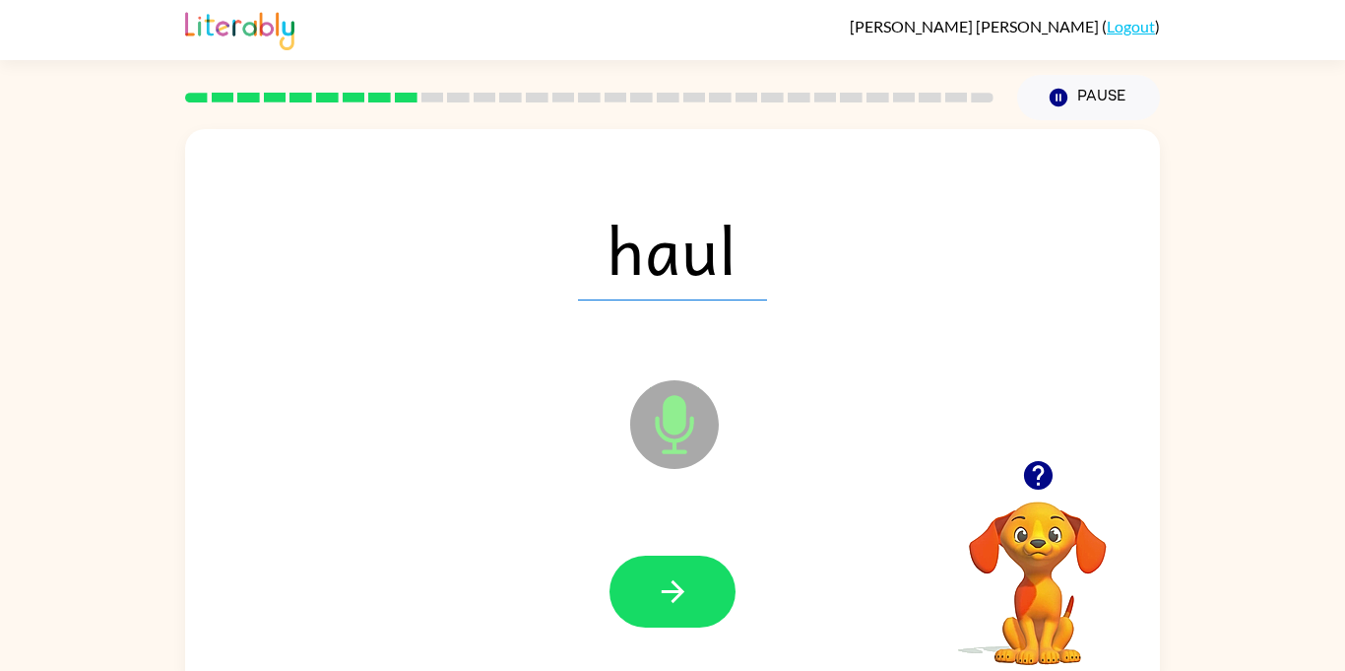
click at [673, 581] on icon "button" at bounding box center [672, 591] width 23 height 23
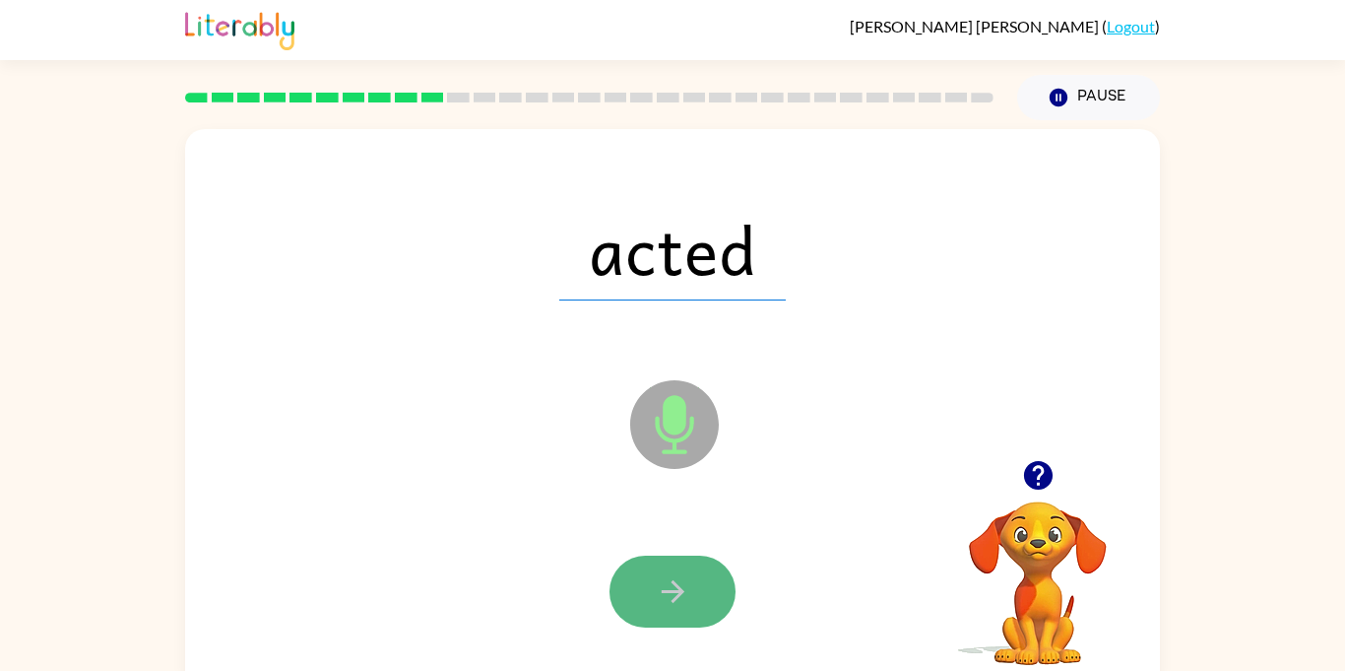
click at [658, 575] on icon "button" at bounding box center [673, 591] width 34 height 34
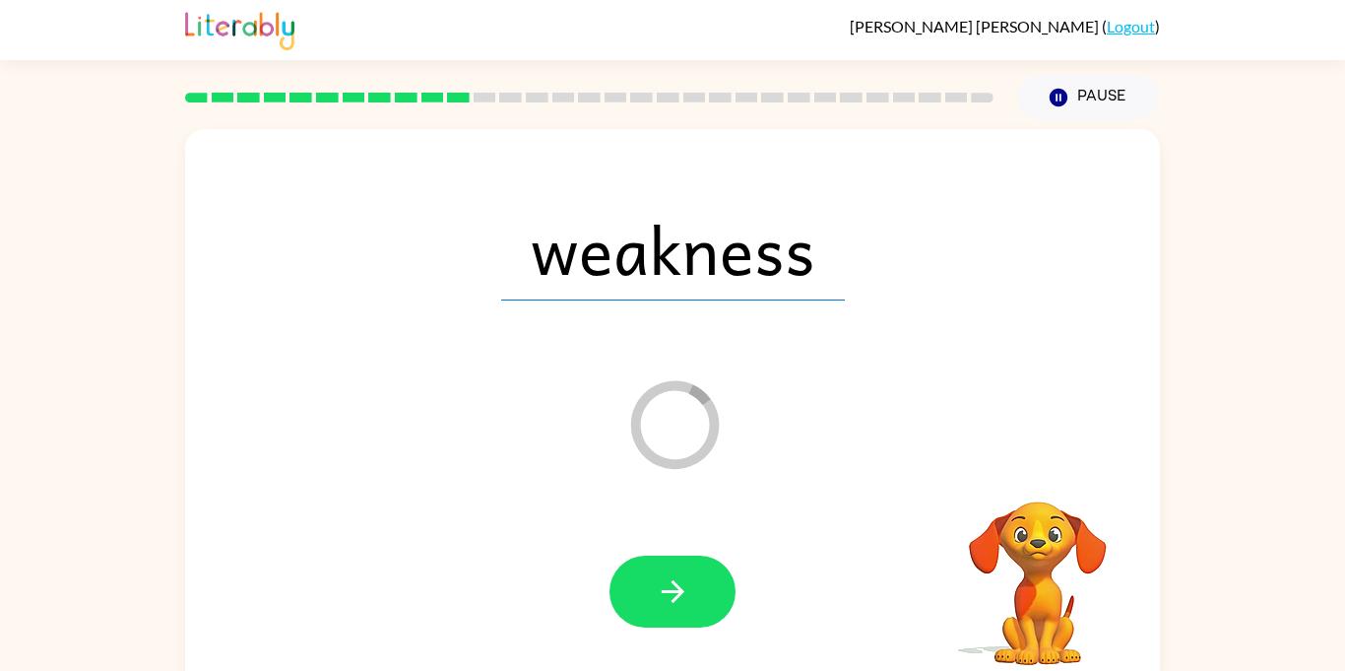
click at [382, 350] on div "Loader Your response is being sent to our graders" at bounding box center [625, 375] width 841 height 71
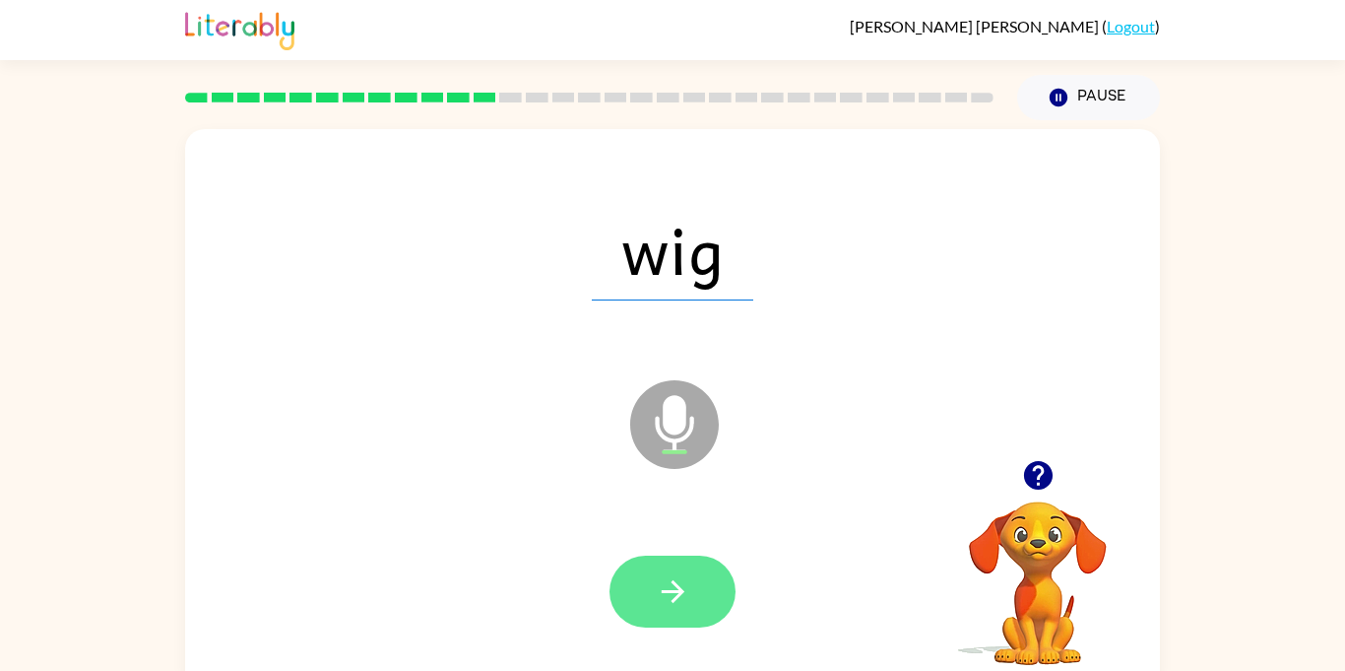
click at [702, 603] on button "button" at bounding box center [673, 591] width 126 height 72
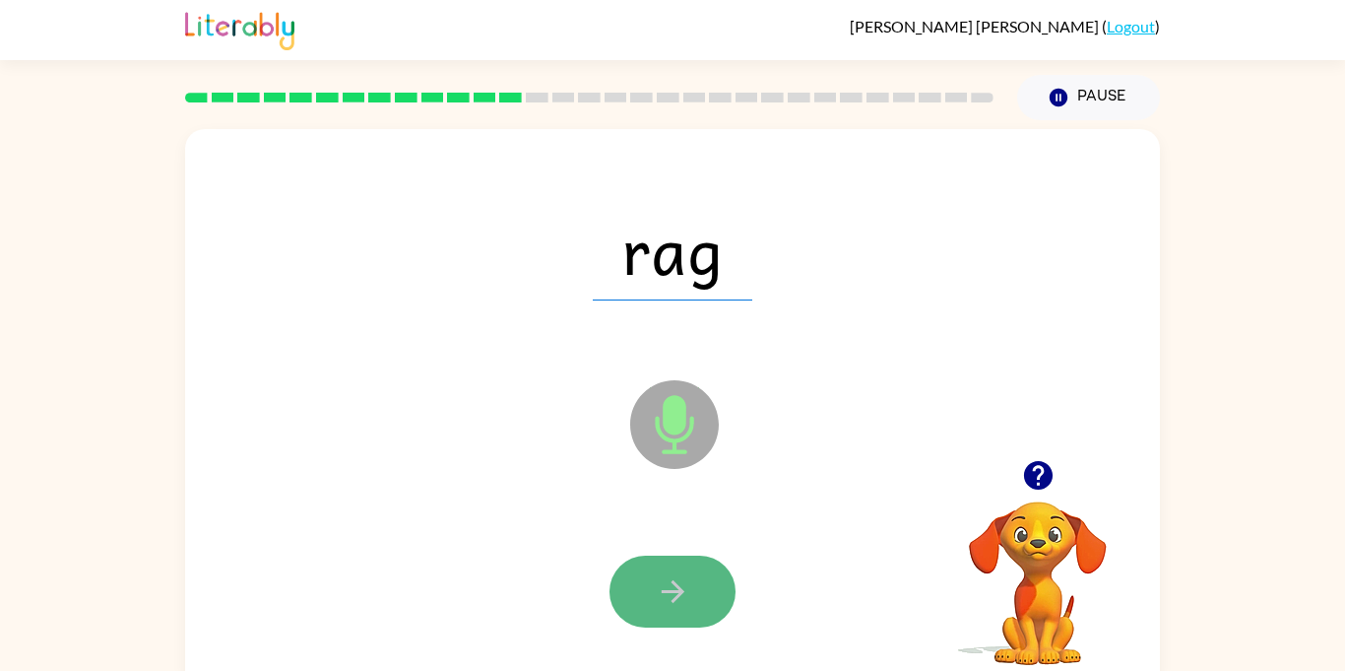
click at [691, 563] on button "button" at bounding box center [673, 591] width 126 height 72
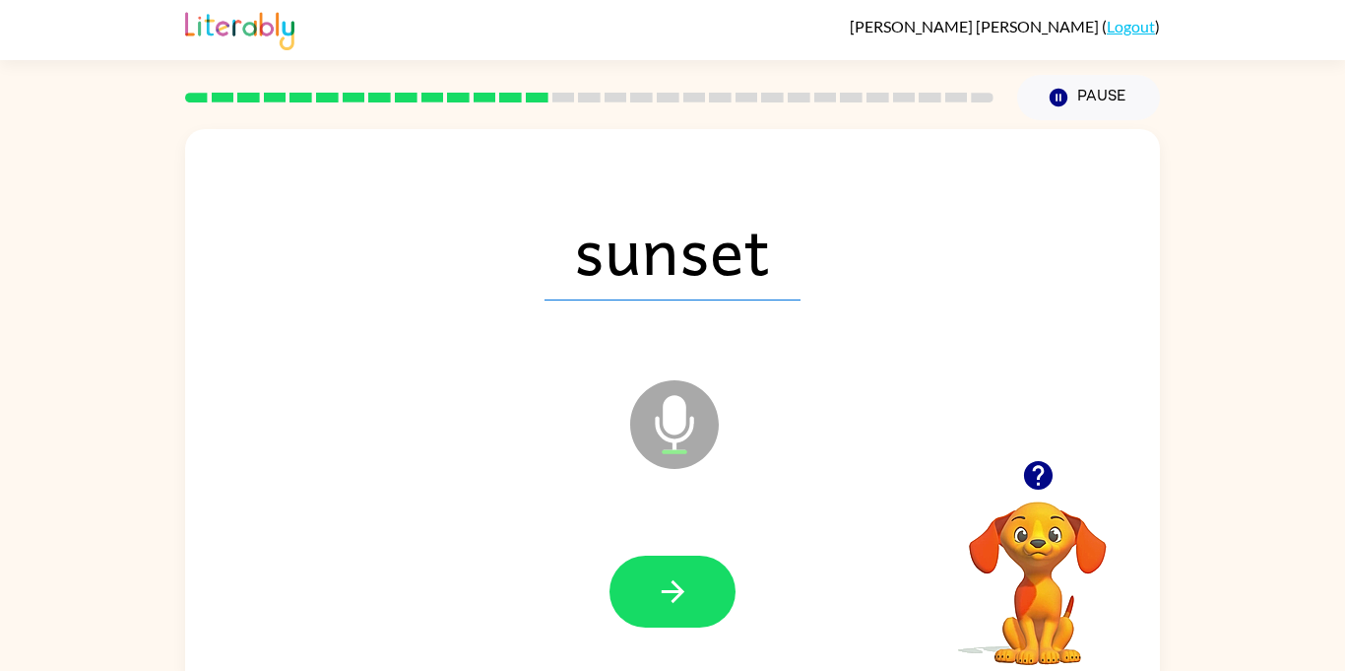
click at [697, 626] on div at bounding box center [673, 592] width 936 height 162
click at [691, 618] on button "button" at bounding box center [673, 591] width 126 height 72
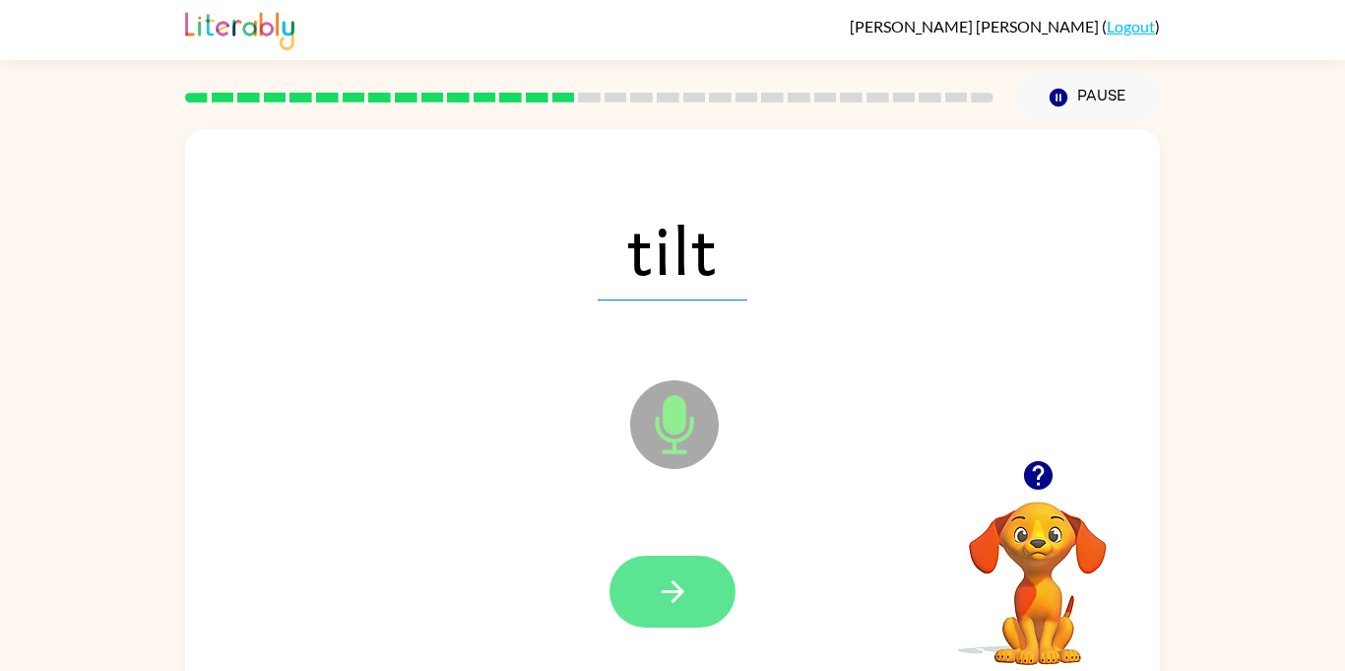
click at [694, 610] on button "button" at bounding box center [673, 591] width 126 height 72
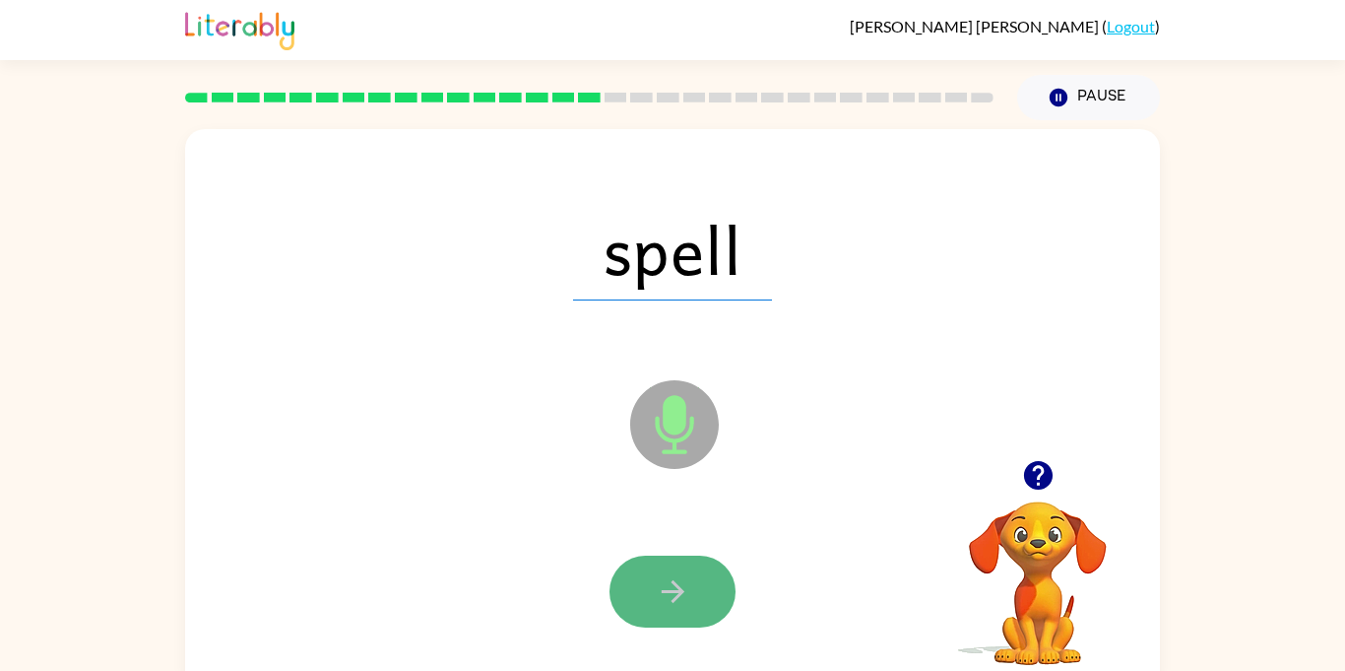
click at [659, 612] on button "button" at bounding box center [673, 591] width 126 height 72
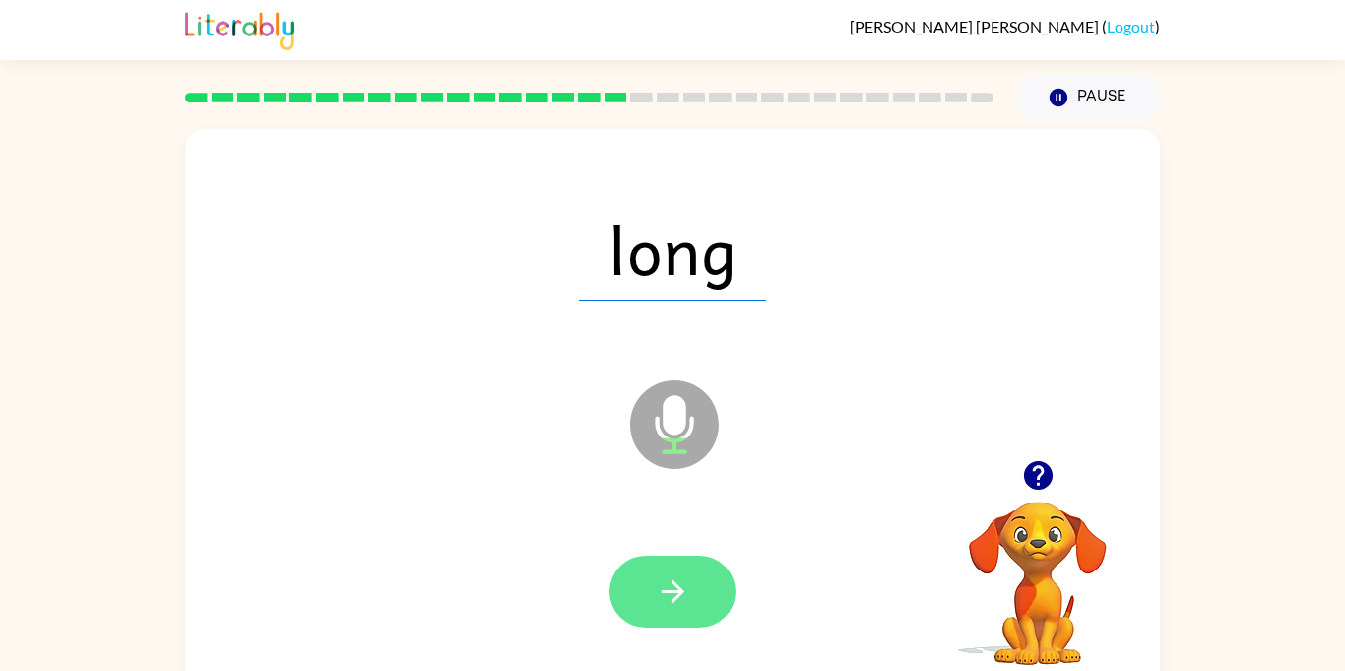
click at [664, 583] on icon "button" at bounding box center [673, 591] width 34 height 34
click at [664, 584] on icon "button" at bounding box center [673, 591] width 34 height 34
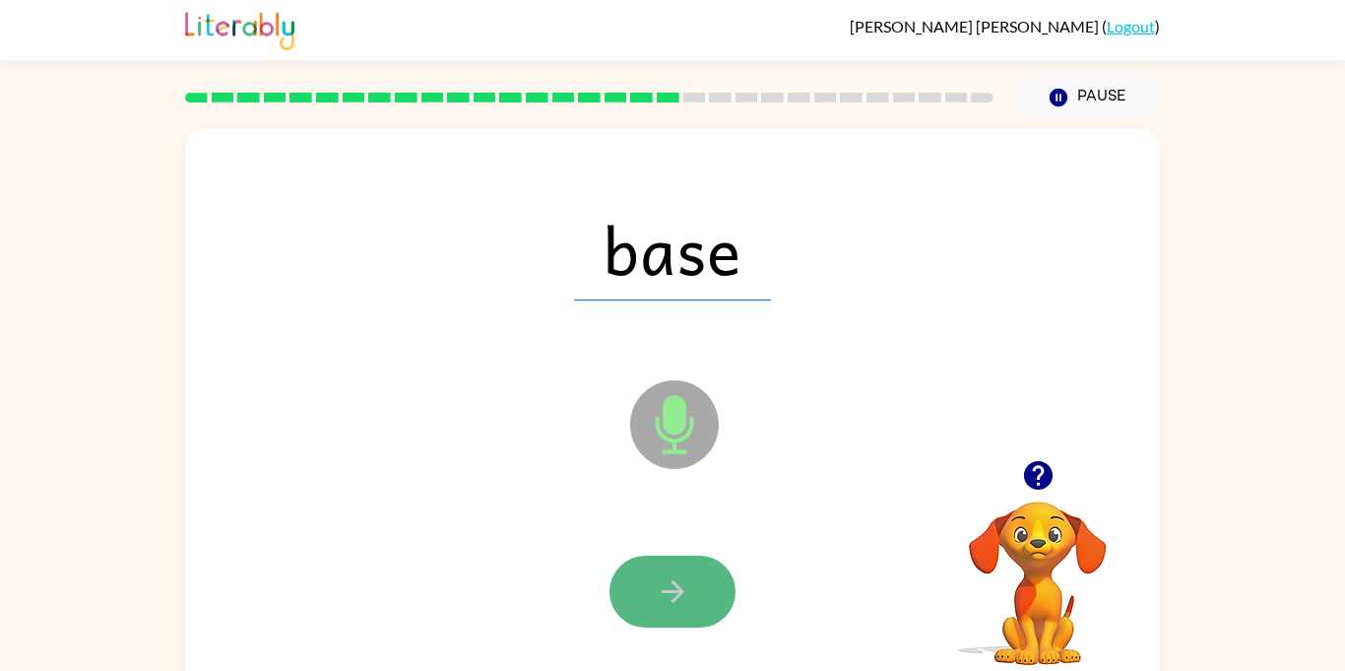
click at [639, 615] on button "button" at bounding box center [673, 591] width 126 height 72
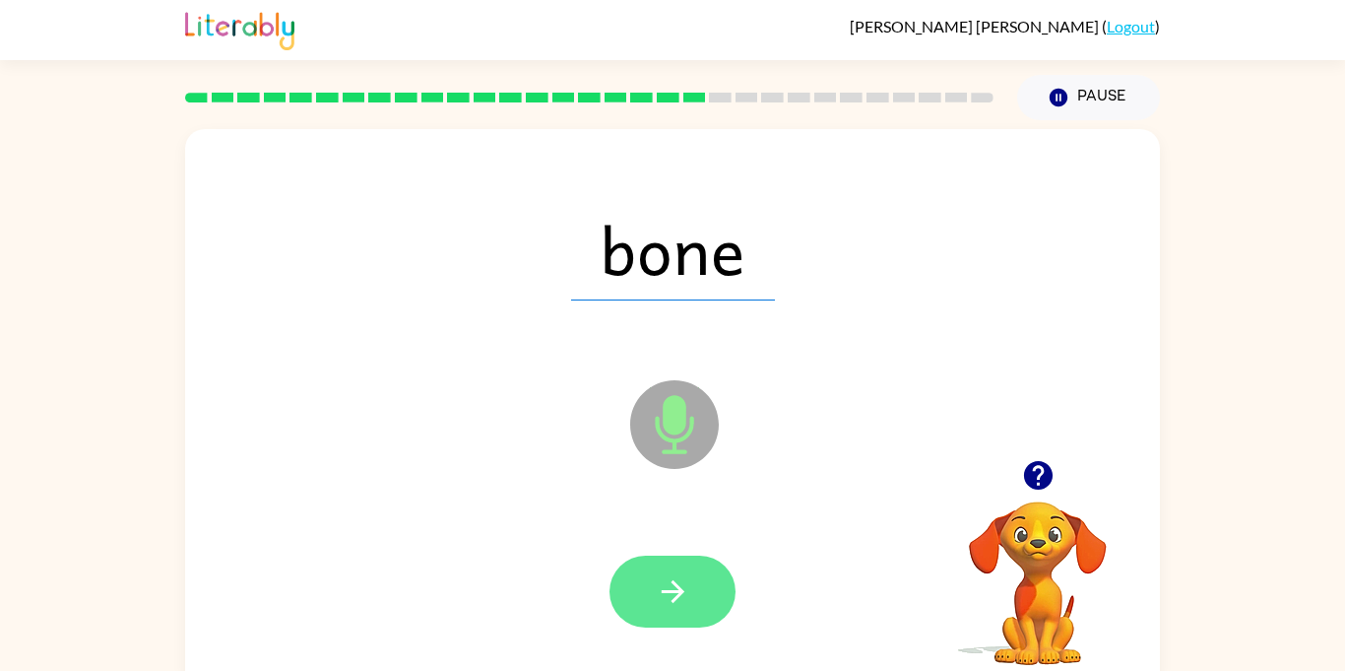
click at [693, 617] on button "button" at bounding box center [673, 591] width 126 height 72
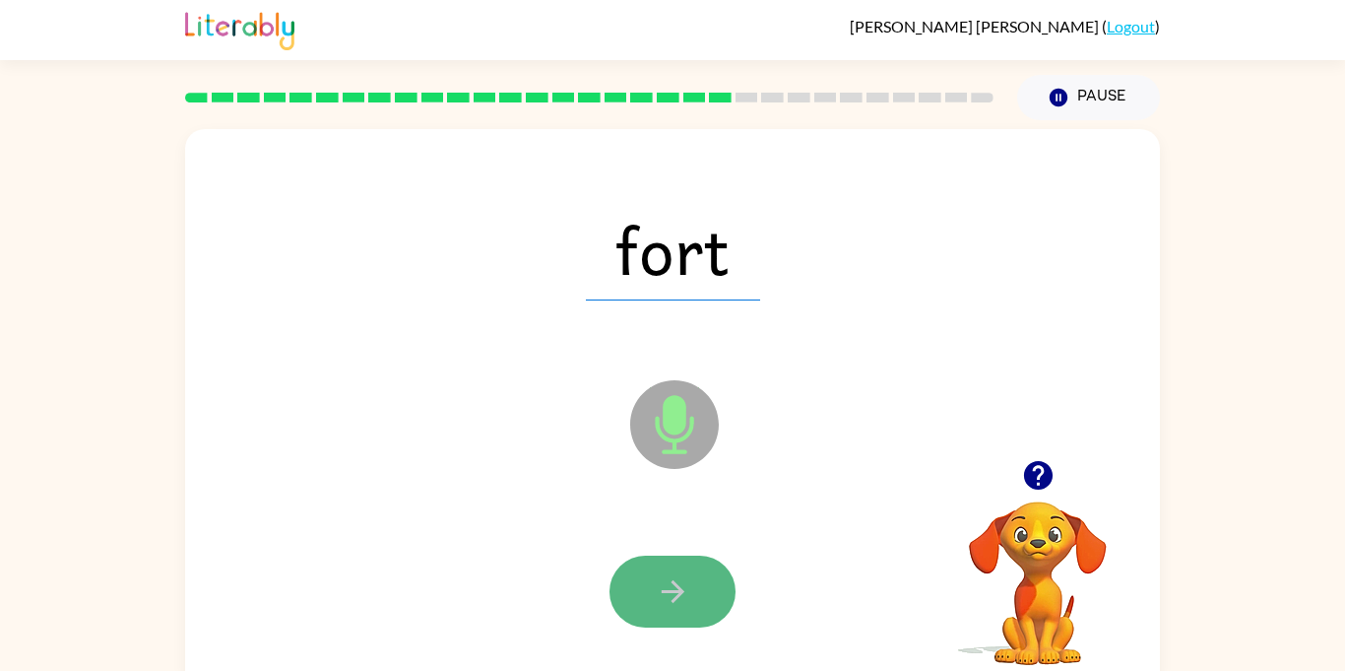
click at [681, 576] on icon "button" at bounding box center [673, 591] width 34 height 34
click at [696, 612] on button "button" at bounding box center [673, 591] width 126 height 72
click at [704, 587] on button "button" at bounding box center [673, 591] width 126 height 72
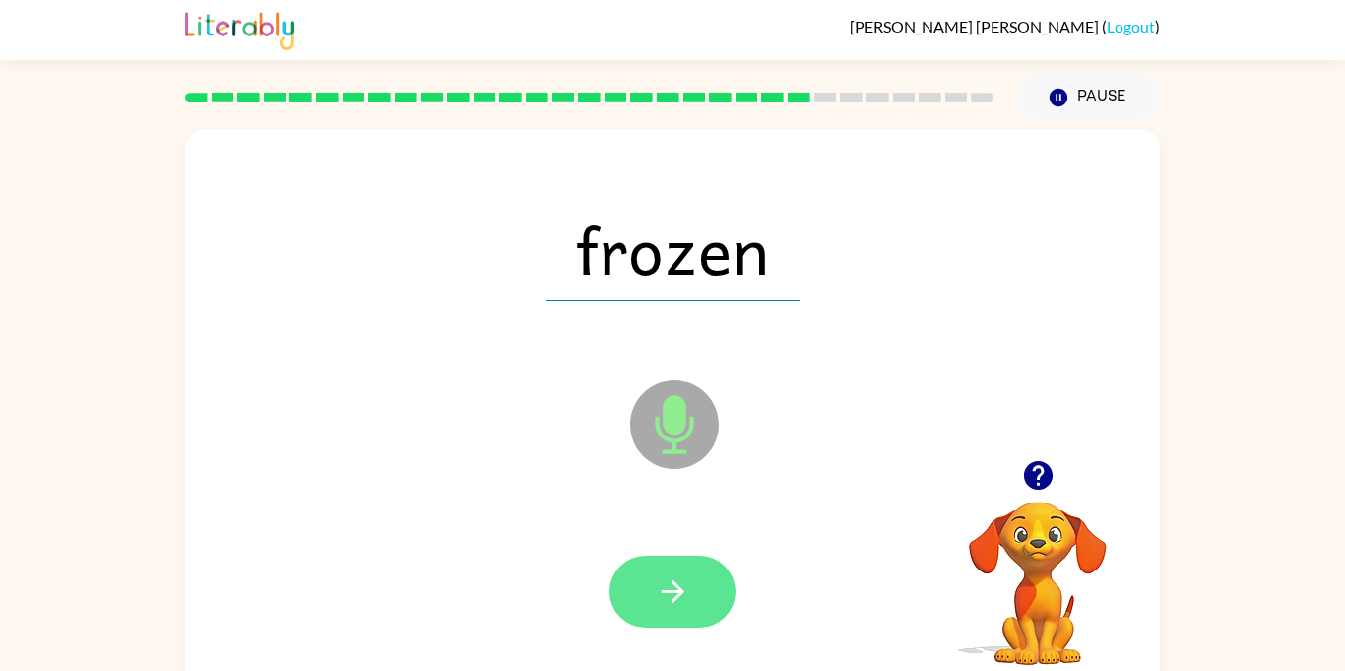
click at [695, 609] on button "button" at bounding box center [673, 591] width 126 height 72
click at [717, 614] on button "button" at bounding box center [673, 591] width 126 height 72
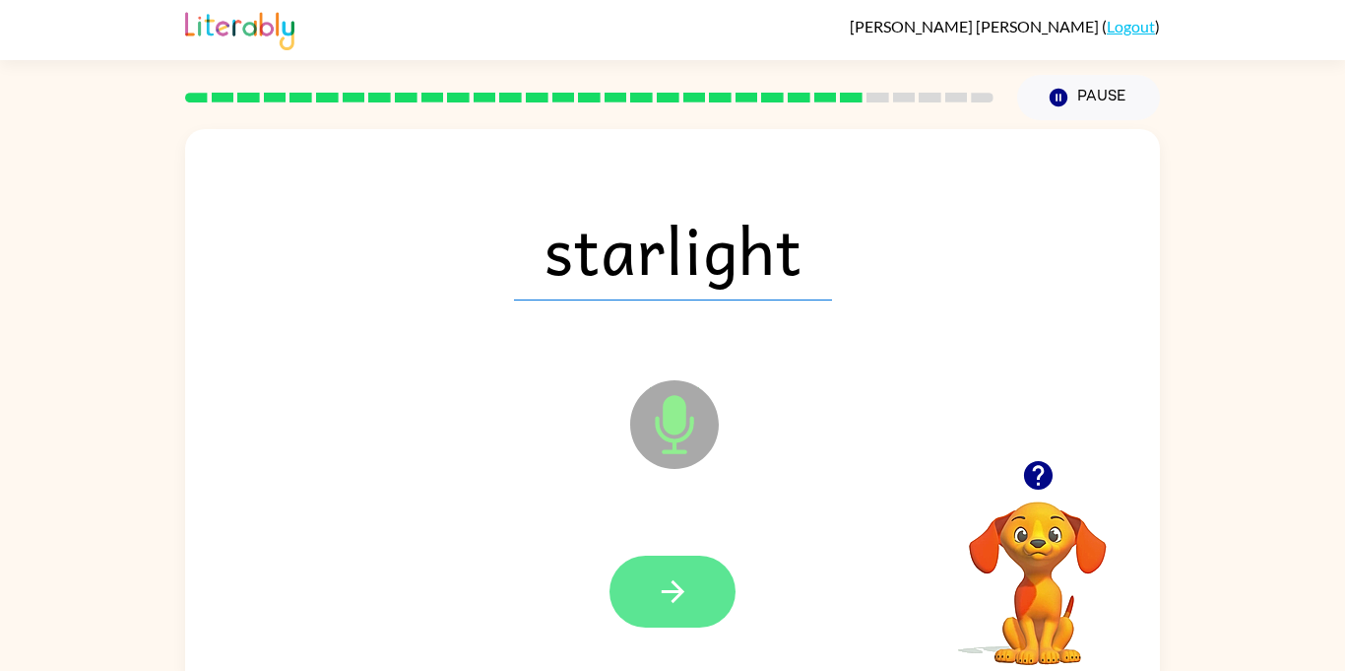
click at [683, 608] on icon "button" at bounding box center [673, 591] width 34 height 34
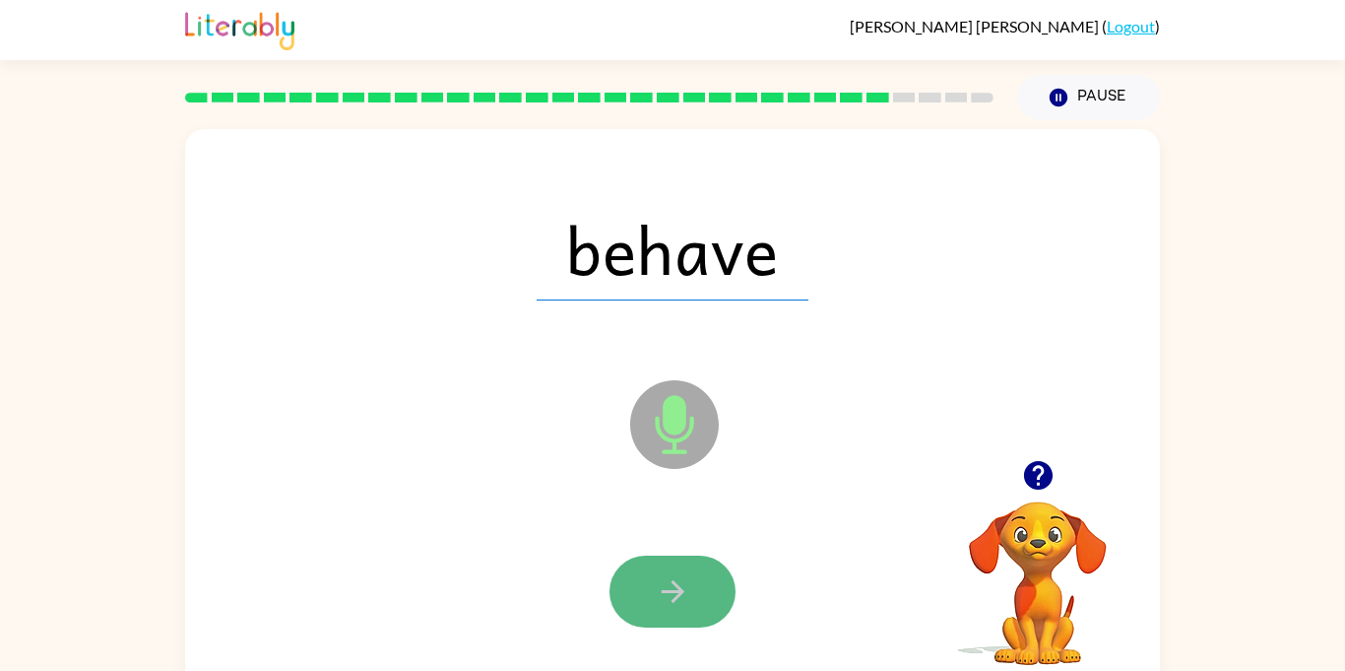
click at [664, 602] on icon "button" at bounding box center [673, 591] width 34 height 34
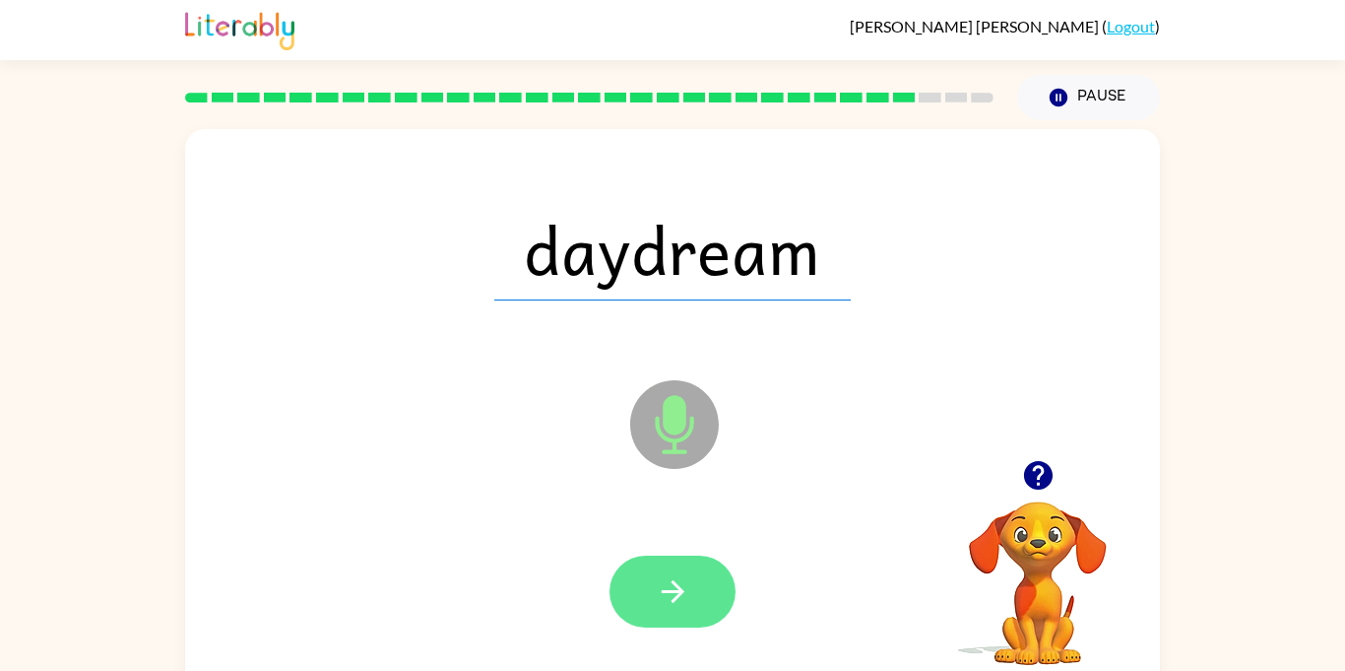
click at [671, 597] on icon "button" at bounding box center [673, 591] width 34 height 34
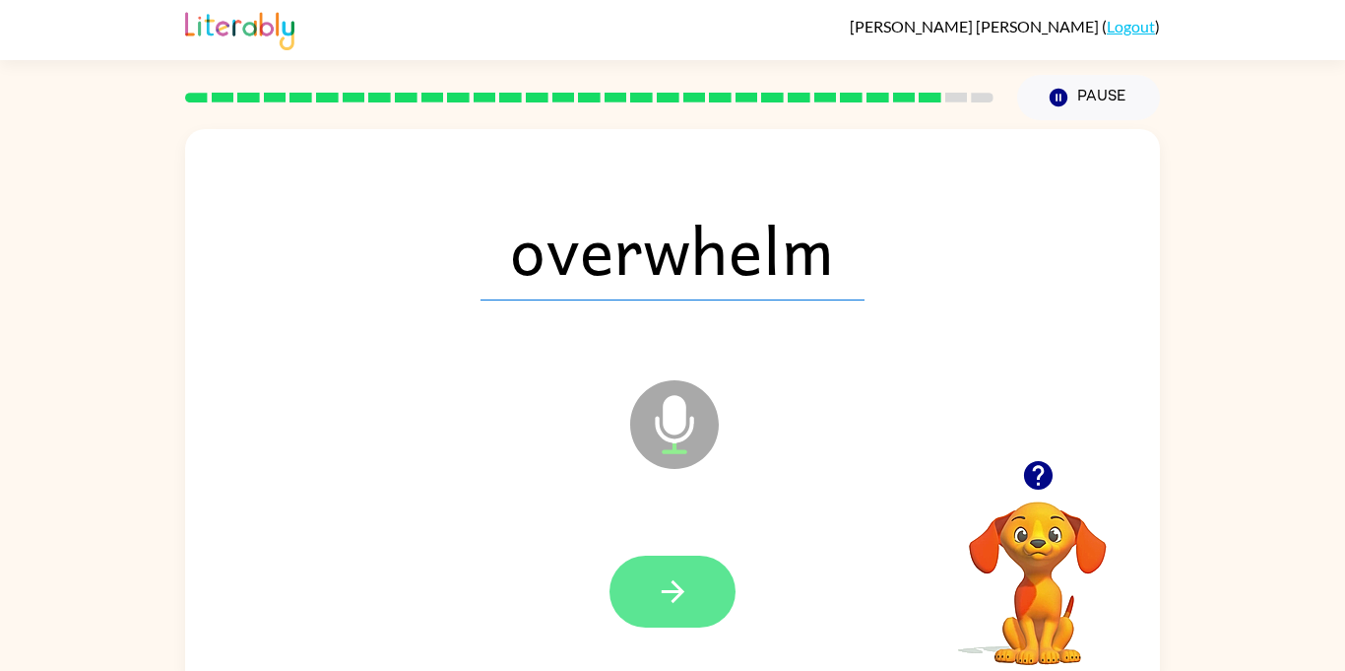
click at [671, 603] on icon "button" at bounding box center [673, 591] width 34 height 34
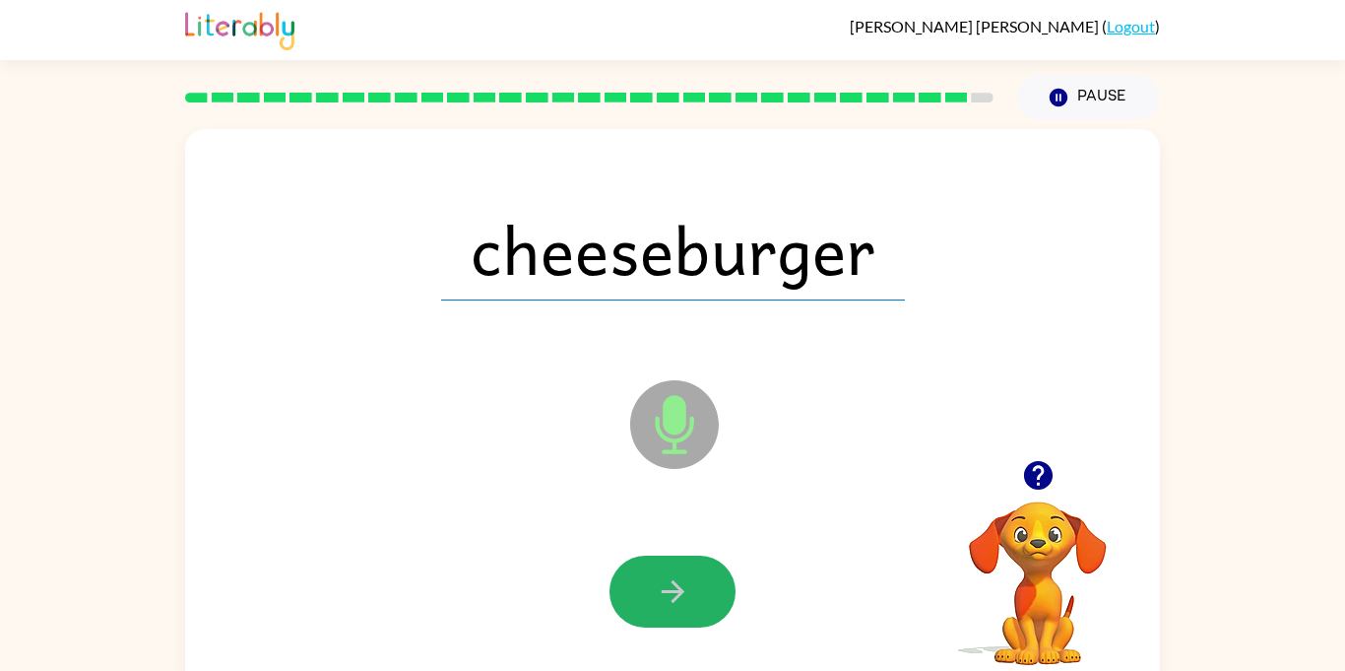
click at [671, 603] on icon "button" at bounding box center [673, 591] width 34 height 34
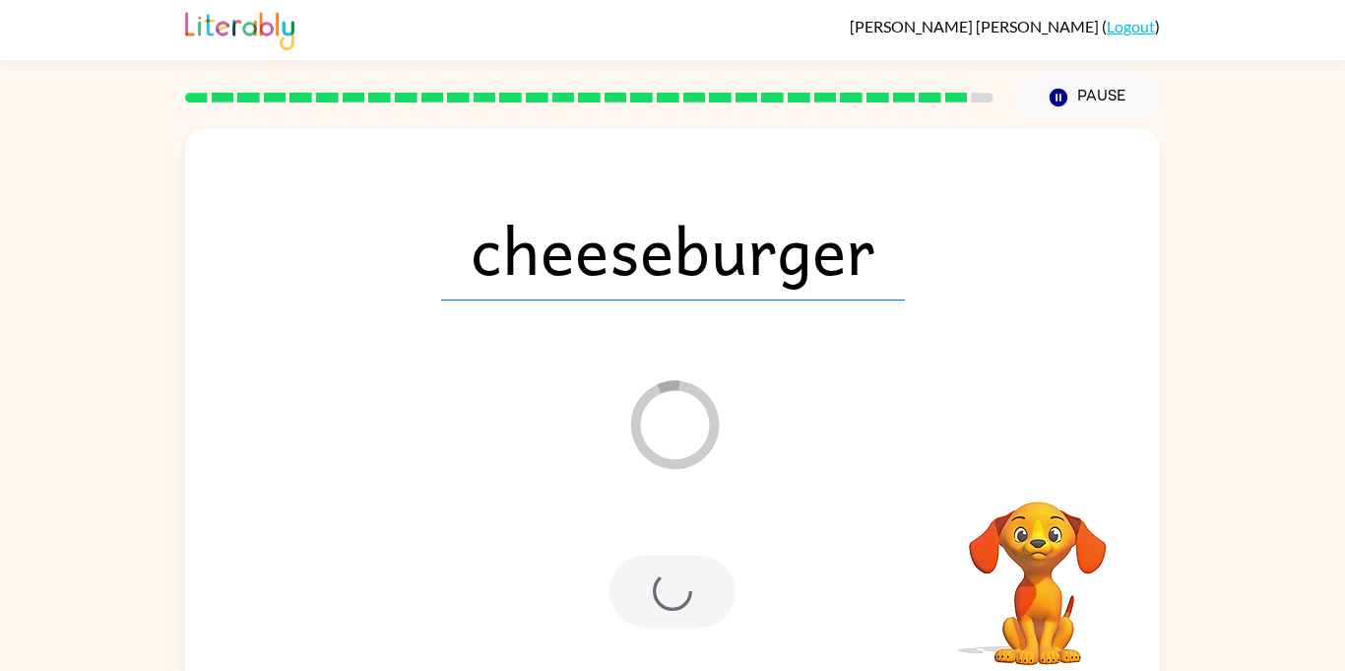
scroll to position [0, 0]
